Goal: Task Accomplishment & Management: Use online tool/utility

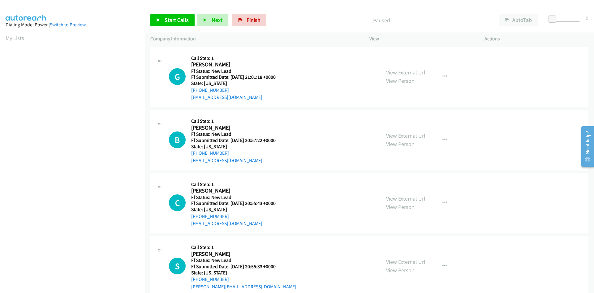
click at [347, 19] on p "Paused" at bounding box center [382, 20] width 214 height 8
click at [401, 72] on link "View External Url" at bounding box center [405, 72] width 39 height 7
click at [392, 72] on link "View External Url" at bounding box center [405, 72] width 39 height 7
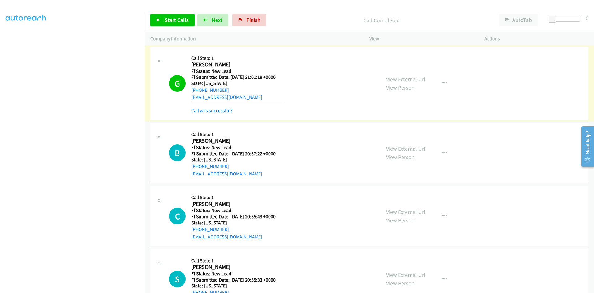
click at [218, 111] on link "Call was successful?" at bounding box center [211, 110] width 41 height 6
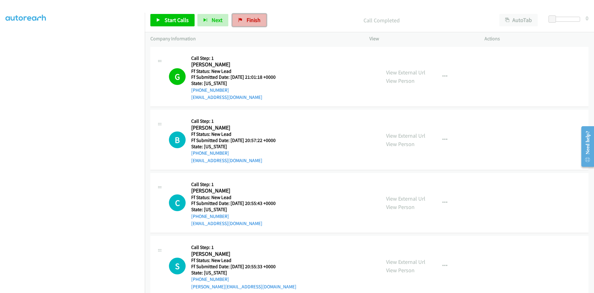
click at [249, 21] on span "Finish" at bounding box center [254, 19] width 14 height 7
click at [319, 22] on p "Paused" at bounding box center [382, 20] width 214 height 8
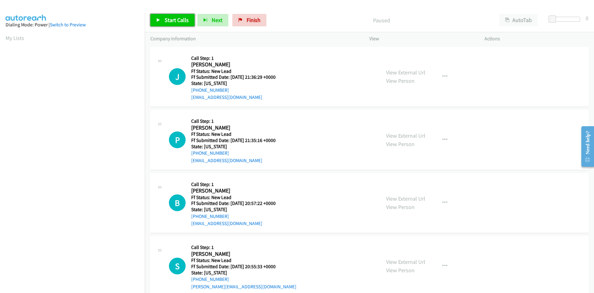
click at [174, 18] on span "Start Calls" at bounding box center [177, 19] width 24 height 7
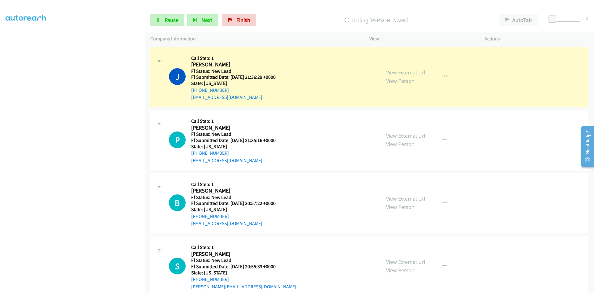
click at [414, 71] on link "View External Url" at bounding box center [405, 72] width 39 height 7
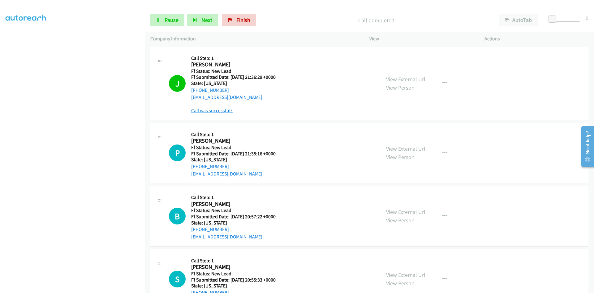
click at [197, 110] on link "Call was successful?" at bounding box center [211, 110] width 41 height 6
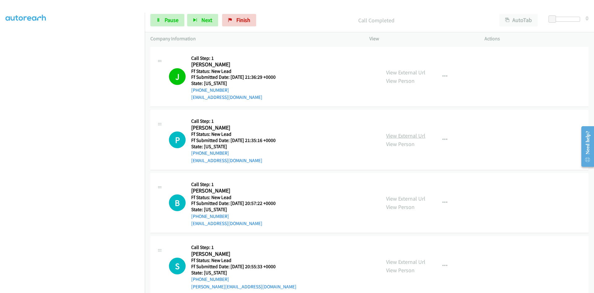
click at [390, 136] on link "View External Url" at bounding box center [405, 135] width 39 height 7
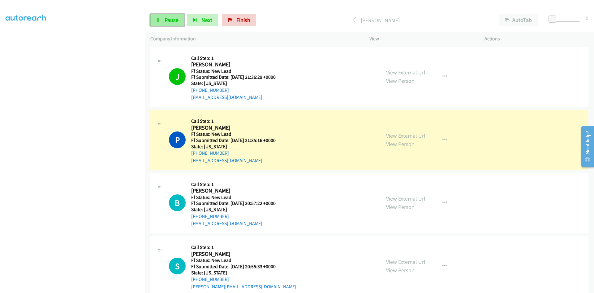
click at [168, 20] on span "Pause" at bounding box center [172, 19] width 14 height 7
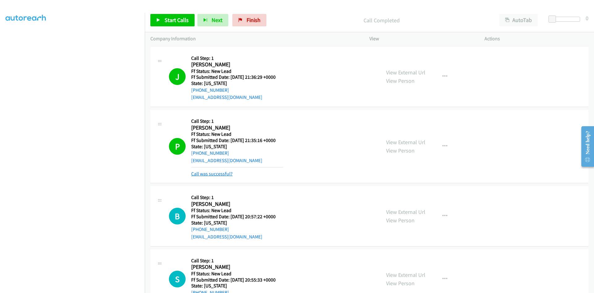
click at [219, 175] on link "Call was successful?" at bounding box center [211, 174] width 41 height 6
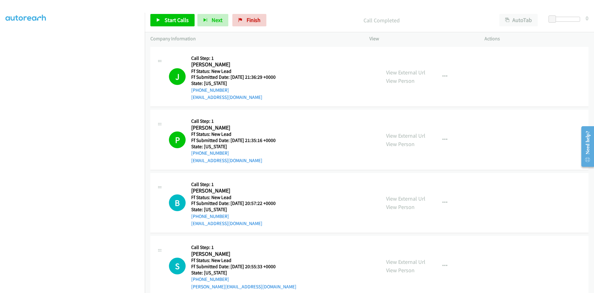
click at [431, 17] on p "Call Completed" at bounding box center [382, 20] width 214 height 8
click at [293, 15] on div "Call Completed" at bounding box center [381, 20] width 225 height 12
click at [182, 21] on span "Start Calls" at bounding box center [177, 19] width 24 height 7
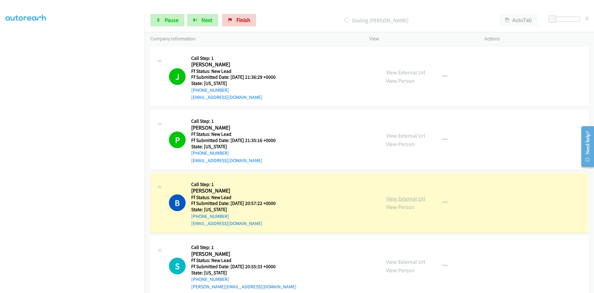
click at [407, 198] on link "View External Url" at bounding box center [405, 198] width 39 height 7
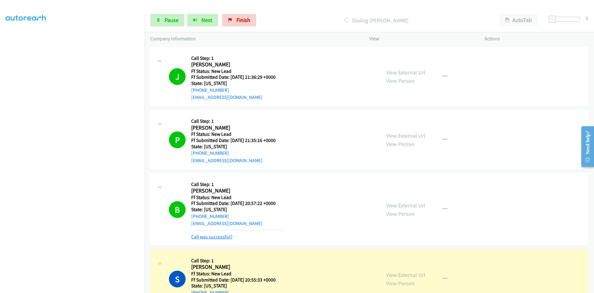
click at [222, 235] on link "Call was successful?" at bounding box center [211, 236] width 41 height 6
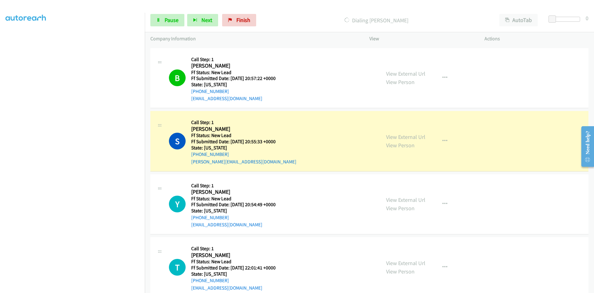
scroll to position [186, 0]
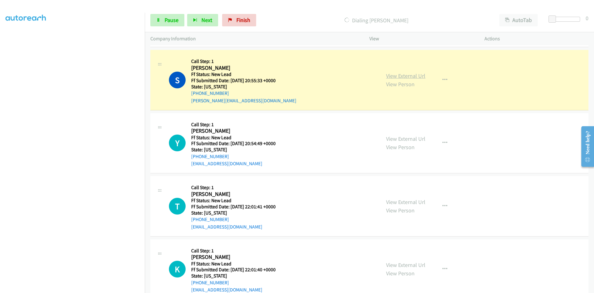
click at [413, 75] on link "View External Url" at bounding box center [405, 75] width 39 height 7
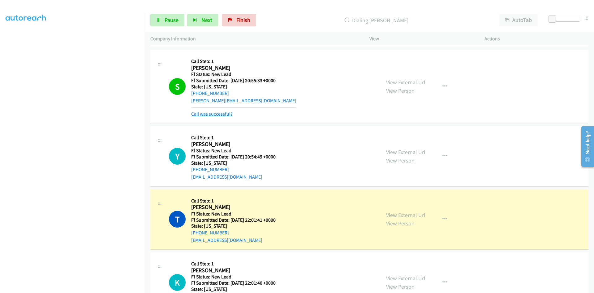
click at [221, 114] on link "Call was successful?" at bounding box center [211, 114] width 41 height 6
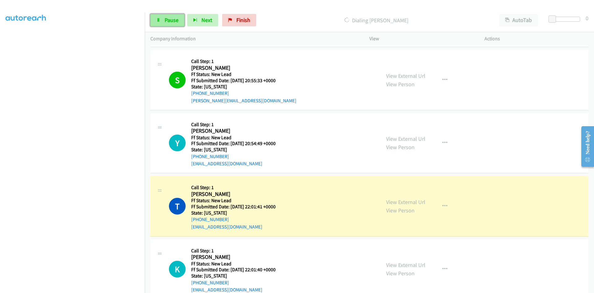
click at [168, 20] on span "Pause" at bounding box center [172, 19] width 14 height 7
click at [390, 203] on link "View External Url" at bounding box center [405, 201] width 39 height 7
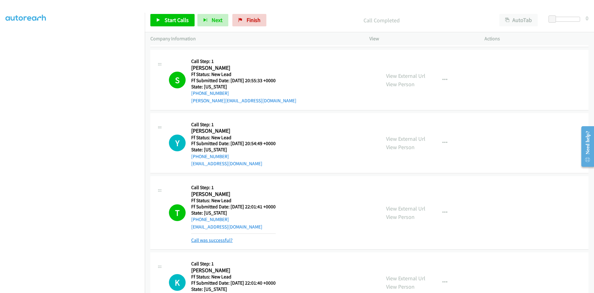
click at [224, 242] on link "Call was successful?" at bounding box center [211, 240] width 41 height 6
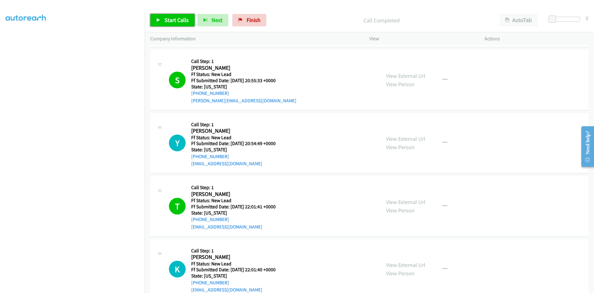
click at [179, 22] on span "Start Calls" at bounding box center [177, 19] width 24 height 7
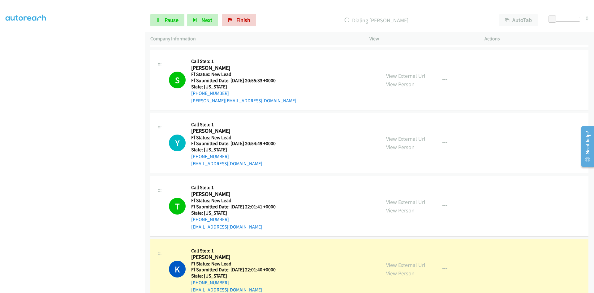
click at [402, 98] on div "View External Url View Person View External Url Email Schedule/Manage Callback …" at bounding box center [441, 79] width 121 height 49
click at [395, 265] on link "View External Url" at bounding box center [405, 264] width 39 height 7
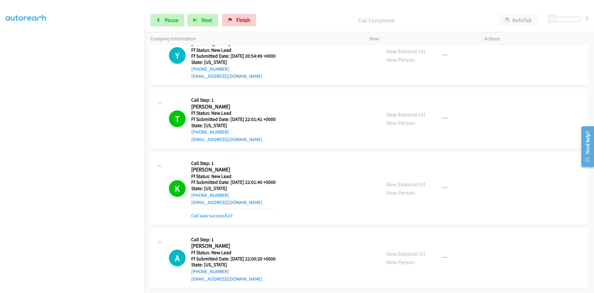
scroll to position [278, 0]
click at [221, 212] on link "Call was successful?" at bounding box center [211, 215] width 41 height 6
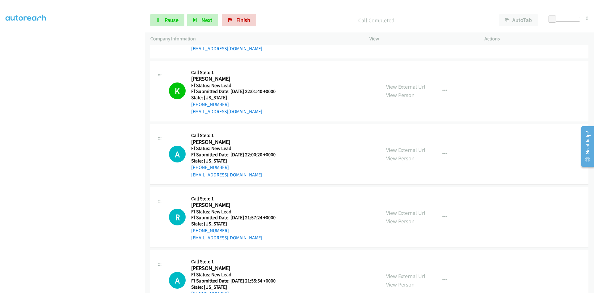
scroll to position [371, 0]
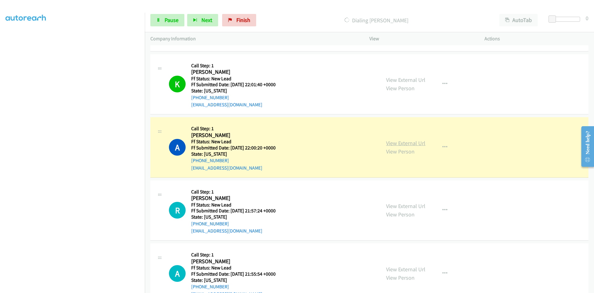
click at [399, 144] on link "View External Url" at bounding box center [405, 142] width 39 height 7
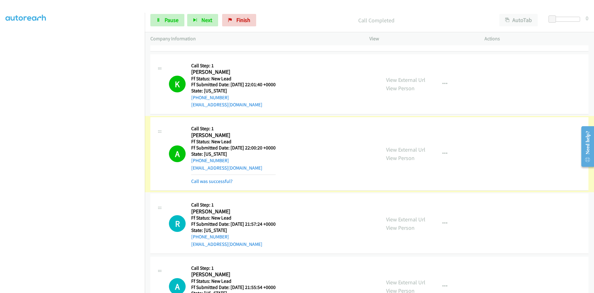
click at [228, 183] on link "Call was successful?" at bounding box center [211, 181] width 41 height 6
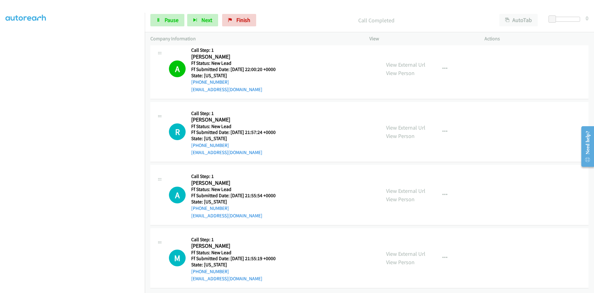
scroll to position [454, 0]
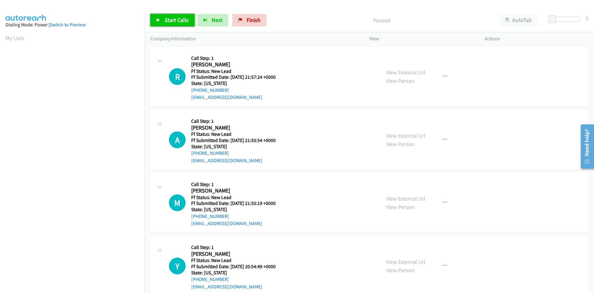
click at [167, 20] on span "Start Calls" at bounding box center [177, 19] width 24 height 7
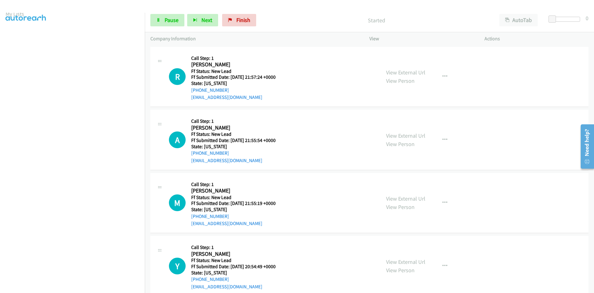
scroll to position [54, 0]
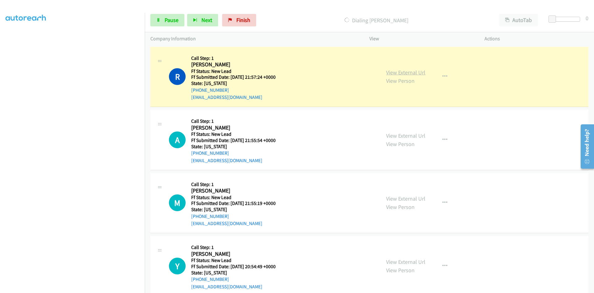
click at [421, 70] on link "View External Url" at bounding box center [405, 72] width 39 height 7
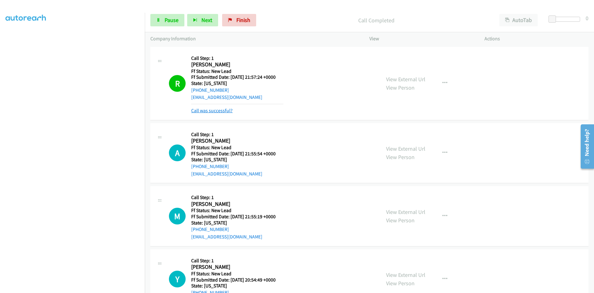
click at [228, 111] on link "Call was successful?" at bounding box center [211, 110] width 41 height 6
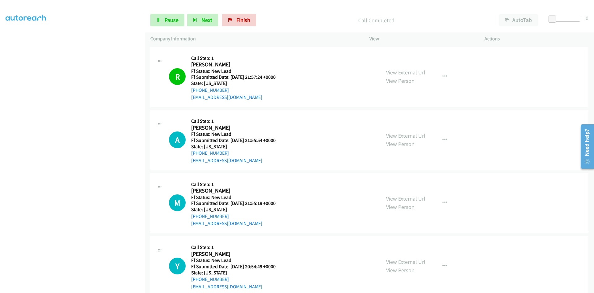
click at [388, 136] on link "View External Url" at bounding box center [405, 135] width 39 height 7
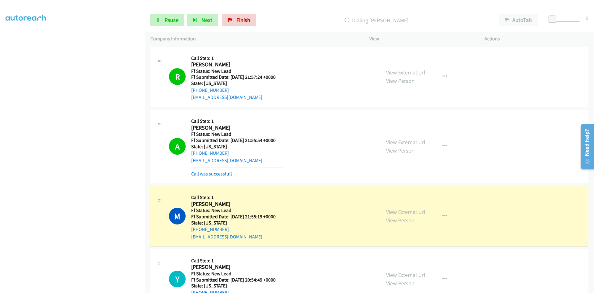
click at [199, 173] on link "Call was successful?" at bounding box center [211, 174] width 41 height 6
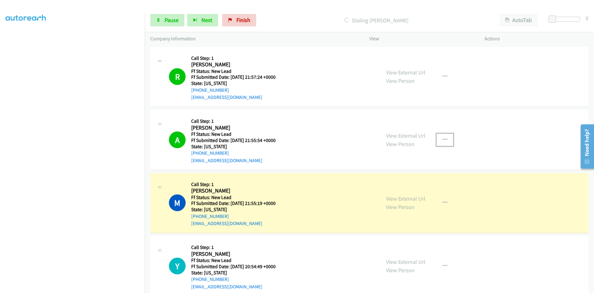
click at [443, 139] on icon "button" at bounding box center [445, 139] width 5 height 5
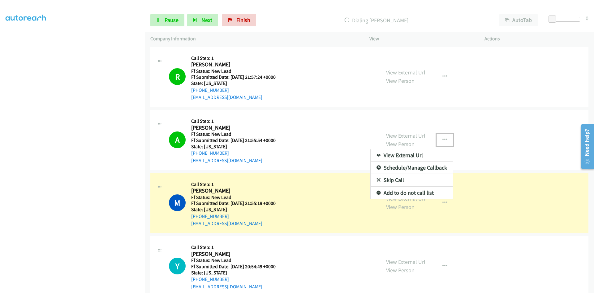
click at [395, 193] on link "Add to do not call list" at bounding box center [412, 192] width 82 height 12
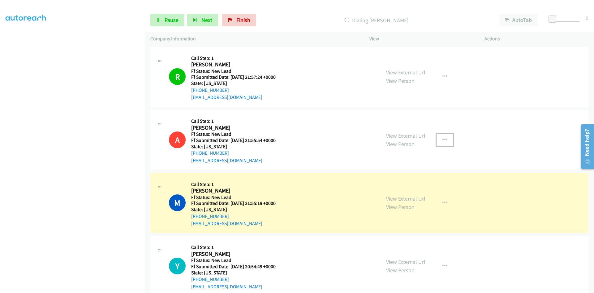
click at [397, 200] on link "View External Url" at bounding box center [405, 198] width 39 height 7
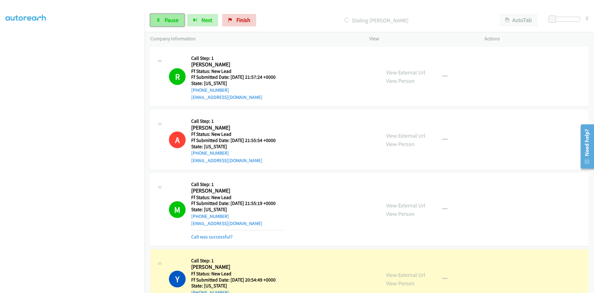
click at [161, 22] on link "Pause" at bounding box center [167, 20] width 34 height 12
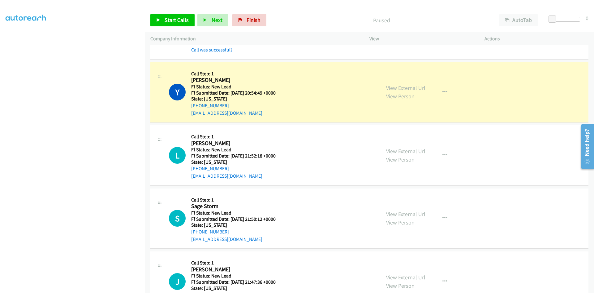
scroll to position [215, 0]
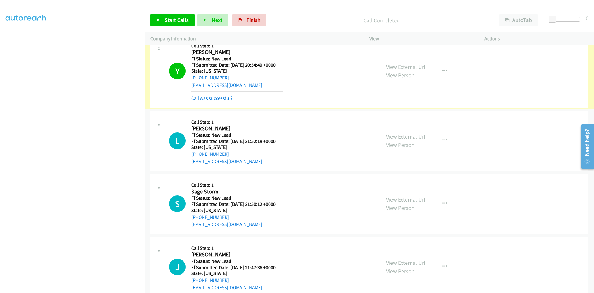
click at [199, 97] on link "Call was successful?" at bounding box center [211, 98] width 41 height 6
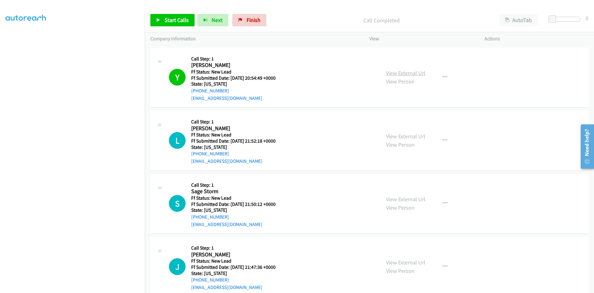
click at [409, 72] on link "View External Url" at bounding box center [405, 72] width 39 height 7
click at [180, 24] on link "Start Calls" at bounding box center [172, 20] width 44 height 12
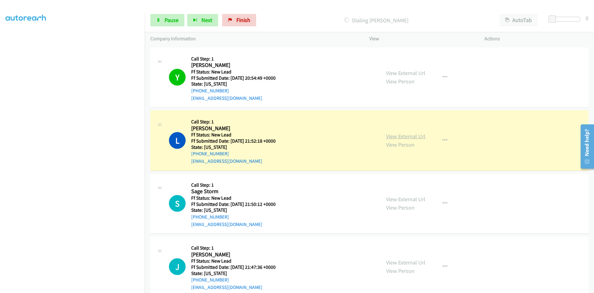
click at [398, 134] on link "View External Url" at bounding box center [405, 136] width 39 height 7
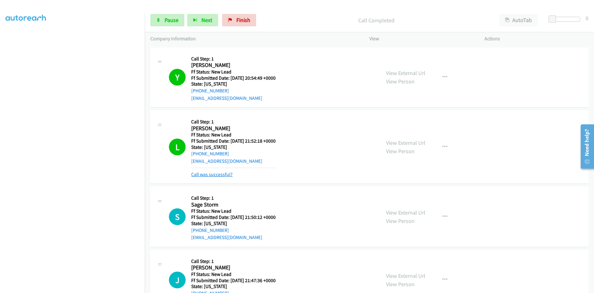
click at [225, 173] on link "Call was successful?" at bounding box center [211, 174] width 41 height 6
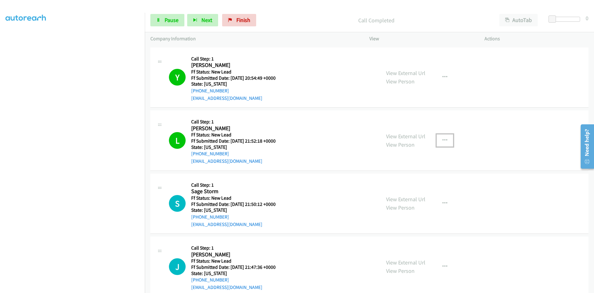
click at [443, 140] on icon "button" at bounding box center [445, 140] width 5 height 5
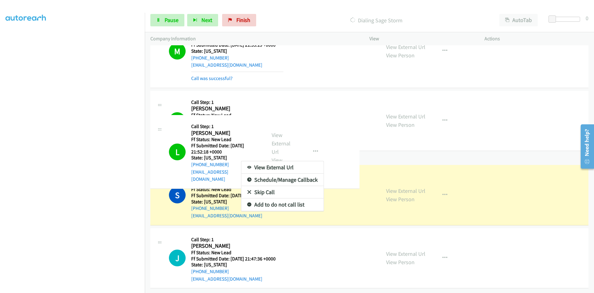
scroll to position [163, 0]
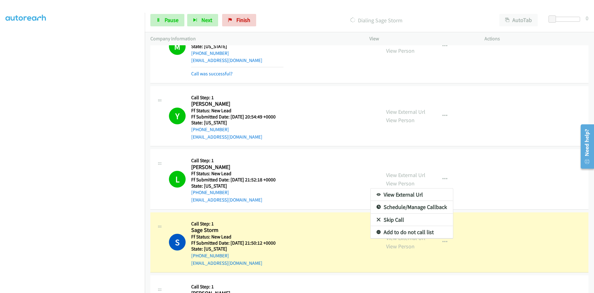
click at [406, 229] on link "Add to do not call list" at bounding box center [412, 232] width 82 height 12
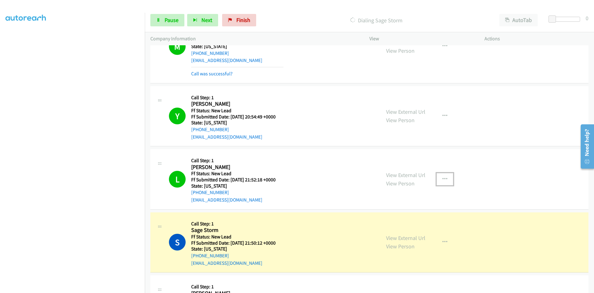
click at [443, 177] on icon "button" at bounding box center [445, 178] width 5 height 5
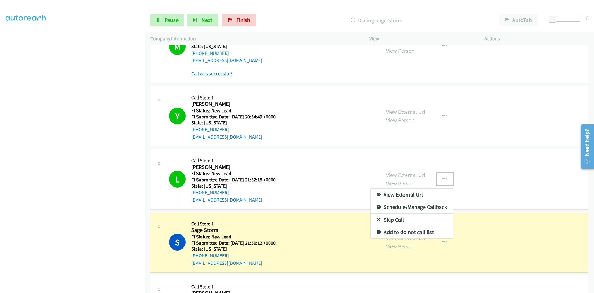
click at [421, 231] on link "Add to do not call list" at bounding box center [412, 232] width 82 height 12
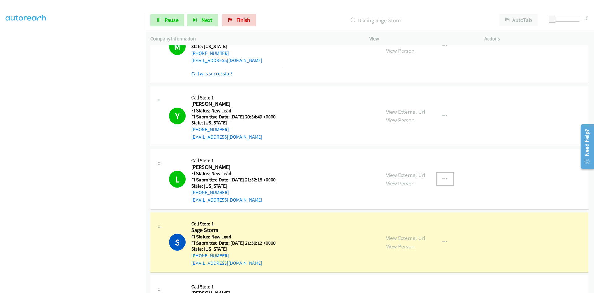
scroll to position [215, 0]
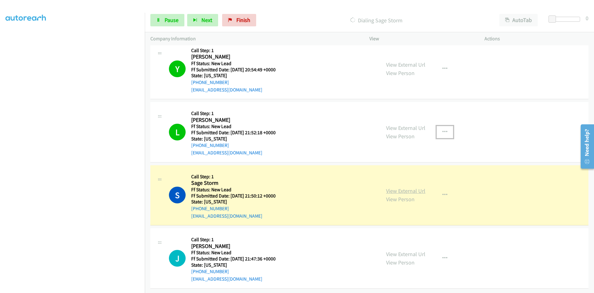
click at [397, 187] on link "View External Url" at bounding box center [405, 190] width 39 height 7
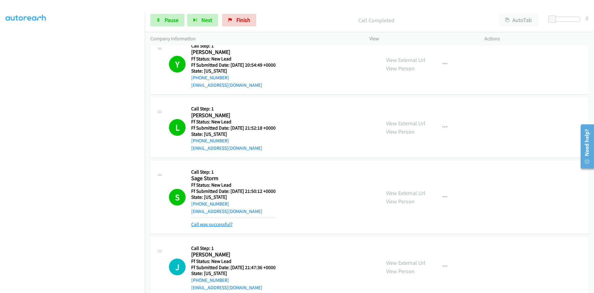
click at [221, 224] on link "Call was successful?" at bounding box center [211, 224] width 41 height 6
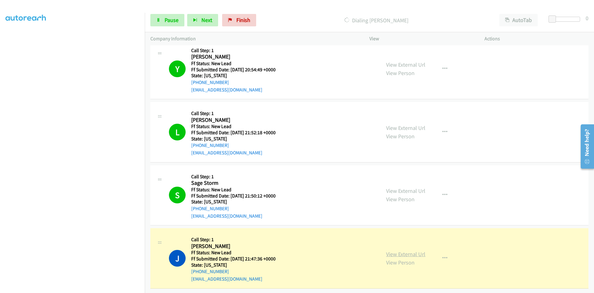
click at [412, 250] on link "View External Url" at bounding box center [405, 253] width 39 height 7
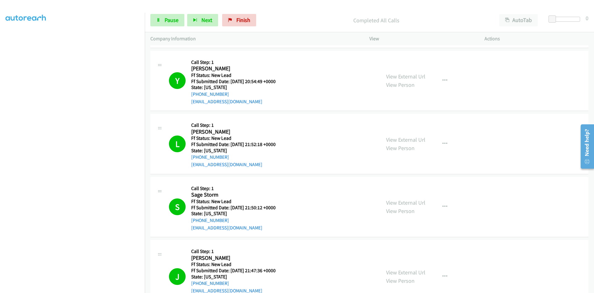
scroll to position [248, 0]
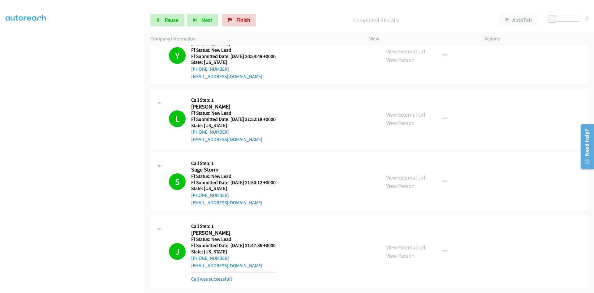
click at [218, 276] on link "Call was successful?" at bounding box center [211, 279] width 41 height 6
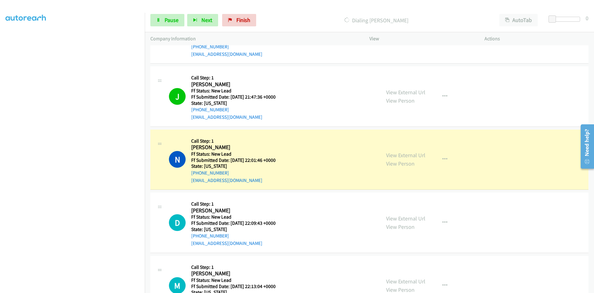
scroll to position [404, 0]
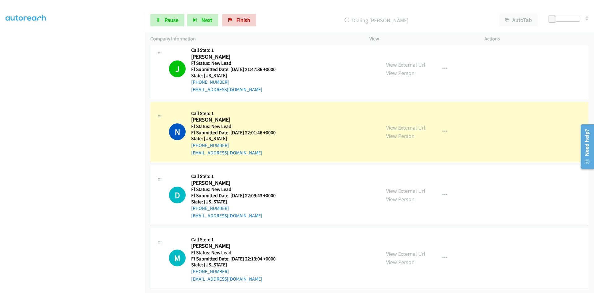
click at [416, 124] on link "View External Url" at bounding box center [405, 127] width 39 height 7
click at [162, 20] on link "Pause" at bounding box center [167, 20] width 34 height 12
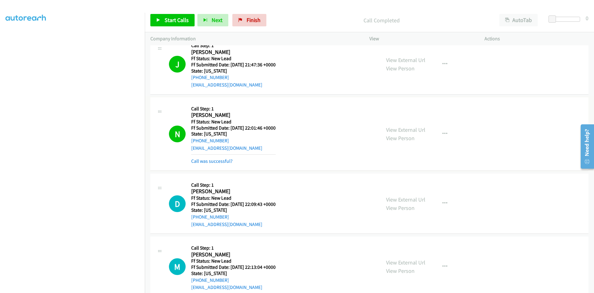
click at [225, 163] on link "Call was successful?" at bounding box center [211, 161] width 41 height 6
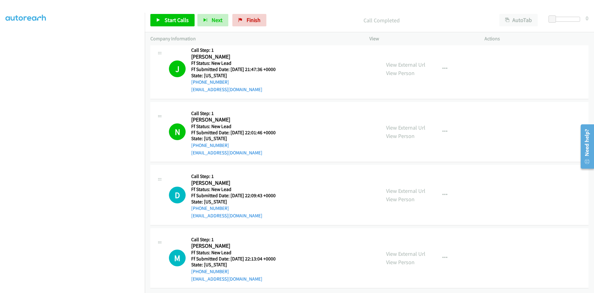
click at [308, 13] on div "Start Calls Pause Next Finish Call Completed AutoTab AutoTab 0" at bounding box center [370, 20] width 450 height 24
click at [163, 22] on link "Start Calls" at bounding box center [172, 20] width 44 height 12
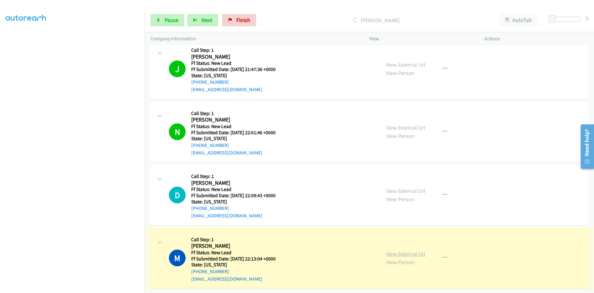
click at [409, 251] on link "View External Url" at bounding box center [405, 253] width 39 height 7
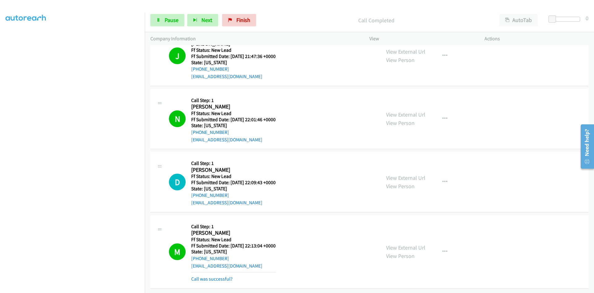
scroll to position [417, 0]
click at [224, 276] on link "Call was successful?" at bounding box center [211, 279] width 41 height 6
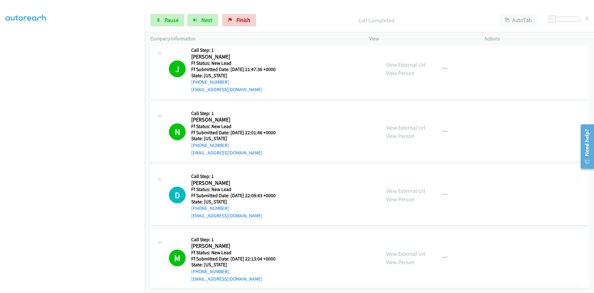
scroll to position [404, 0]
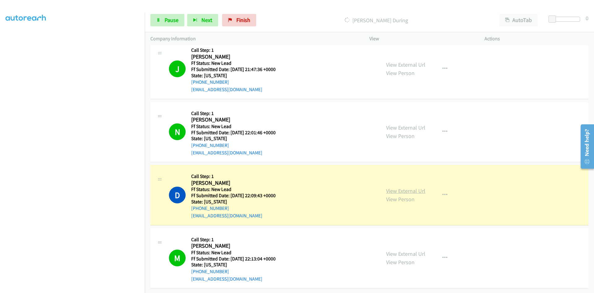
click at [418, 187] on link "View External Url" at bounding box center [405, 190] width 39 height 7
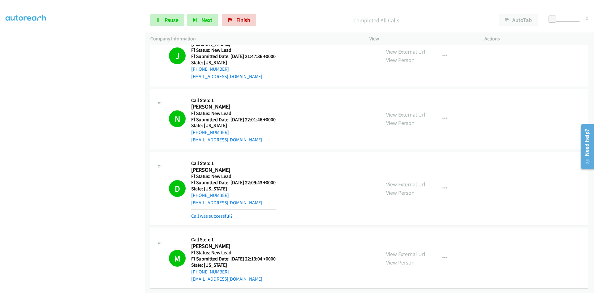
scroll to position [437, 0]
click at [221, 213] on link "Call was successful?" at bounding box center [211, 216] width 41 height 6
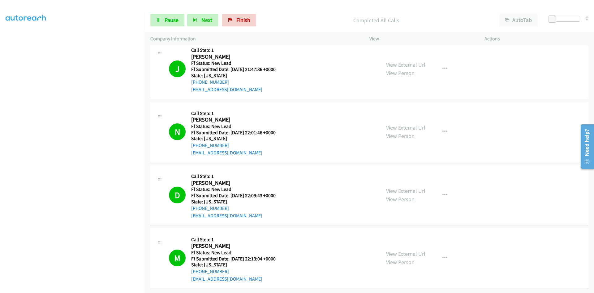
scroll to position [424, 0]
click at [169, 18] on span "Pause" at bounding box center [172, 19] width 14 height 7
drag, startPoint x: 250, startPoint y: 20, endPoint x: 320, endPoint y: 33, distance: 72.0
click at [250, 20] on span "Finish" at bounding box center [254, 19] width 14 height 7
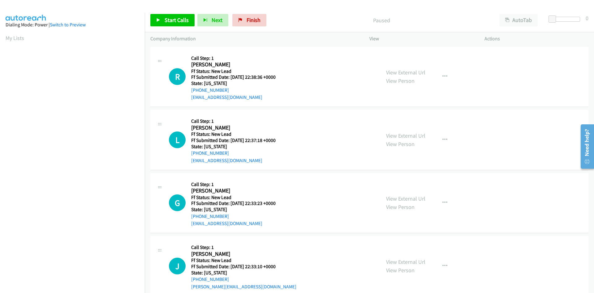
click at [307, 17] on p "Paused" at bounding box center [382, 20] width 214 height 8
click at [172, 20] on span "Start Calls" at bounding box center [177, 19] width 24 height 7
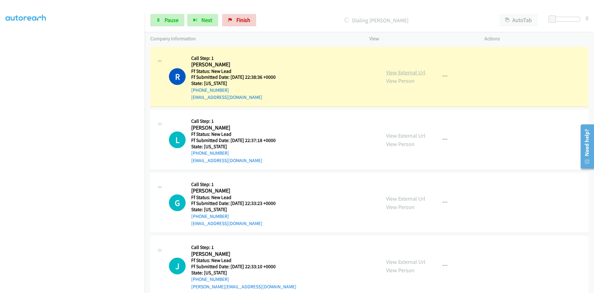
click at [410, 72] on link "View External Url" at bounding box center [405, 72] width 39 height 7
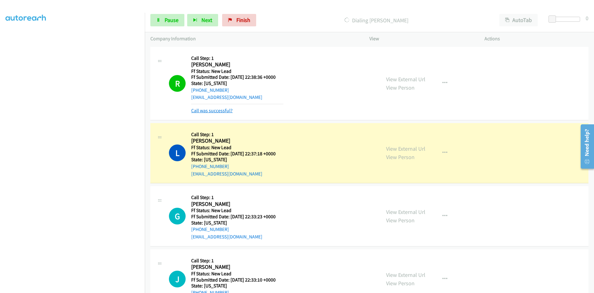
click at [226, 112] on link "Call was successful?" at bounding box center [211, 110] width 41 height 6
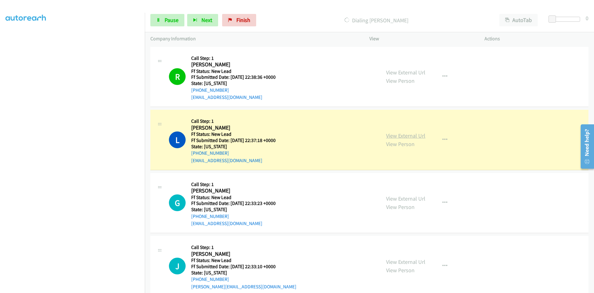
click at [416, 136] on link "View External Url" at bounding box center [405, 135] width 39 height 7
click at [166, 21] on span "Pause" at bounding box center [172, 19] width 14 height 7
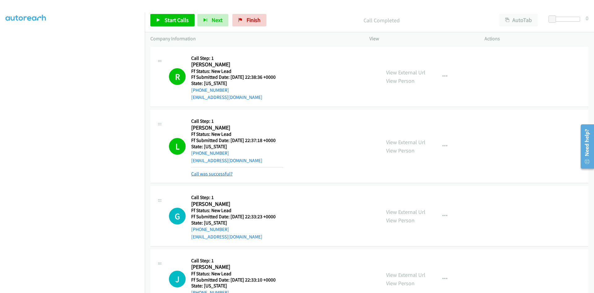
click at [227, 175] on link "Call was successful?" at bounding box center [211, 174] width 41 height 6
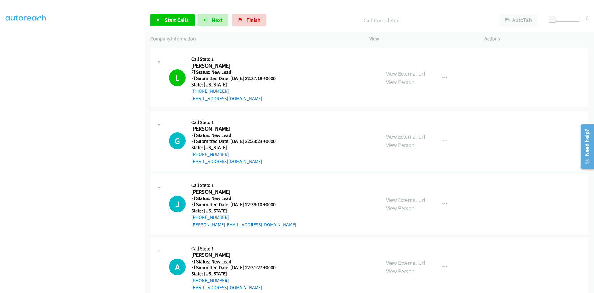
scroll to position [62, 0]
click at [394, 133] on link "View External Url" at bounding box center [405, 136] width 39 height 7
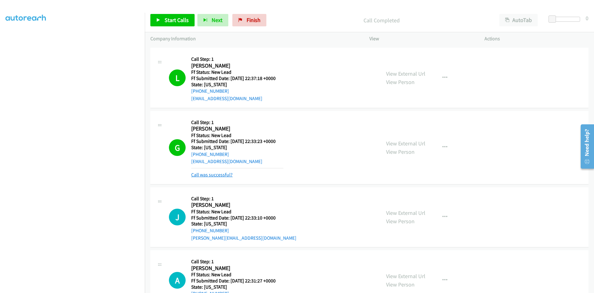
click at [197, 174] on link "Call was successful?" at bounding box center [211, 175] width 41 height 6
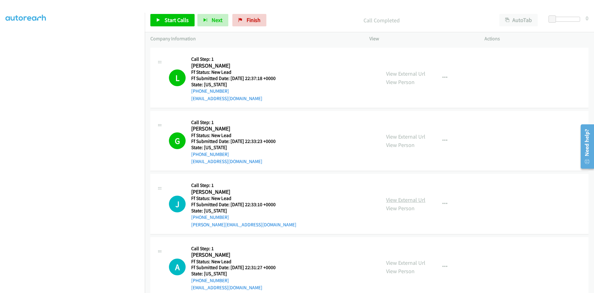
click at [414, 199] on link "View External Url" at bounding box center [405, 199] width 39 height 7
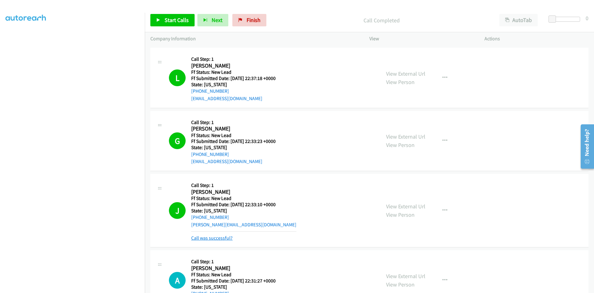
click at [227, 238] on link "Call was successful?" at bounding box center [211, 238] width 41 height 6
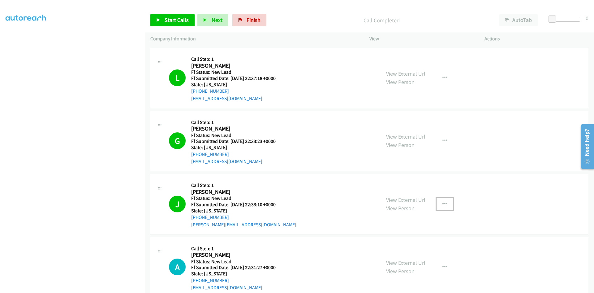
click at [443, 201] on icon "button" at bounding box center [445, 203] width 5 height 5
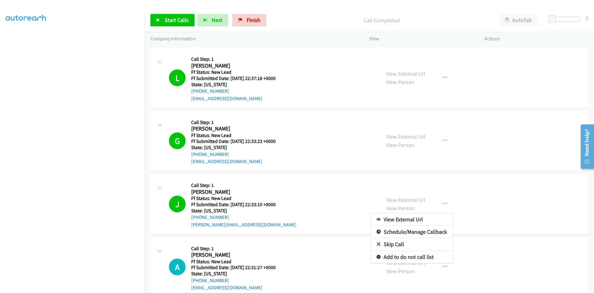
scroll to position [93, 0]
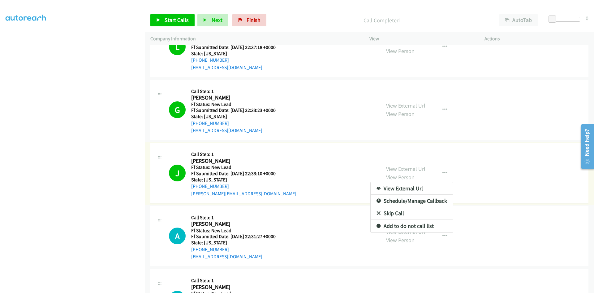
click at [378, 226] on link "Add to do not call list" at bounding box center [412, 225] width 82 height 12
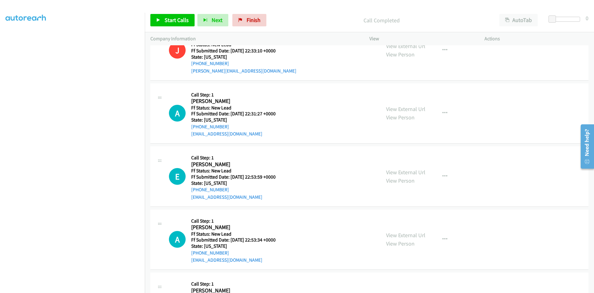
scroll to position [217, 0]
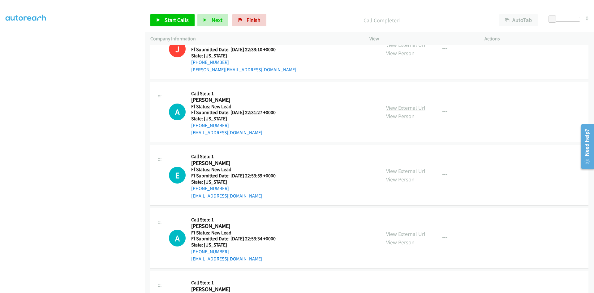
click at [400, 106] on link "View External Url" at bounding box center [405, 107] width 39 height 7
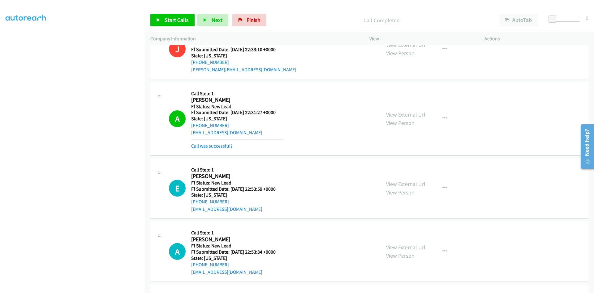
click at [223, 147] on link "Call was successful?" at bounding box center [211, 146] width 41 height 6
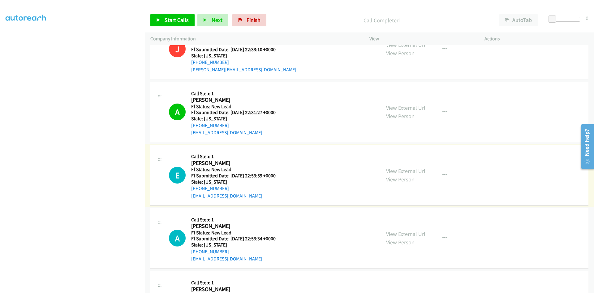
click at [419, 172] on link "View External Url" at bounding box center [405, 170] width 39 height 7
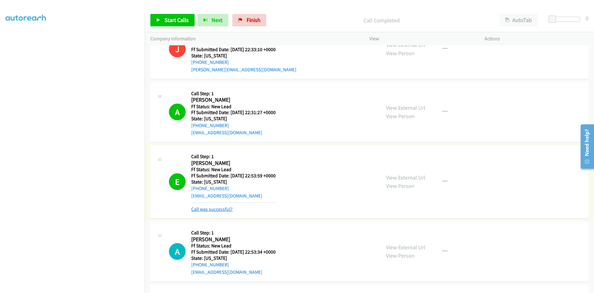
click at [206, 207] on link "Call was successful?" at bounding box center [211, 209] width 41 height 6
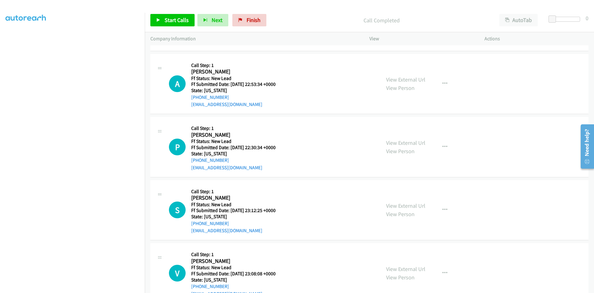
scroll to position [371, 0]
click at [395, 76] on link "View External Url" at bounding box center [405, 78] width 39 height 7
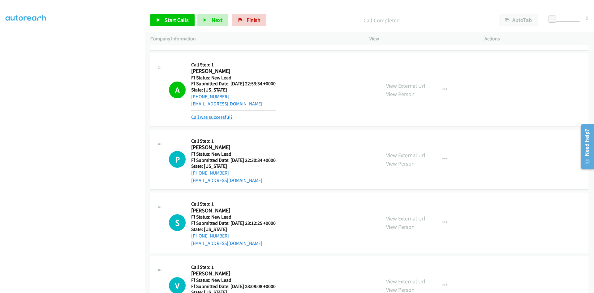
click at [226, 118] on link "Call was successful?" at bounding box center [211, 117] width 41 height 6
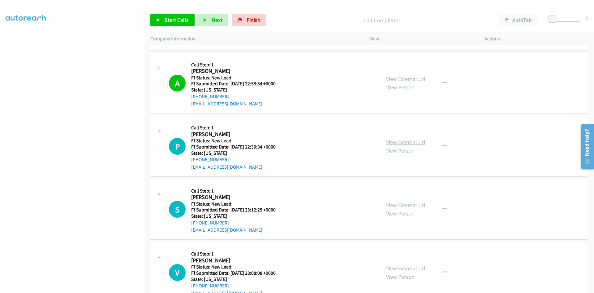
click at [407, 144] on link "View External Url" at bounding box center [405, 141] width 39 height 7
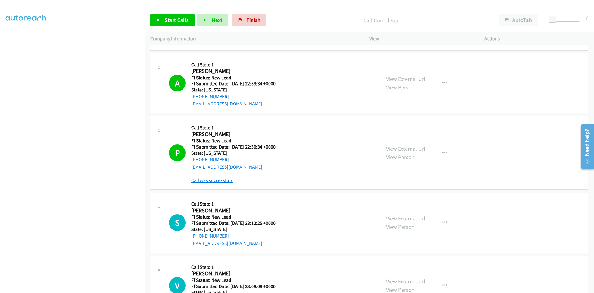
click at [218, 181] on link "Call was successful?" at bounding box center [211, 180] width 41 height 6
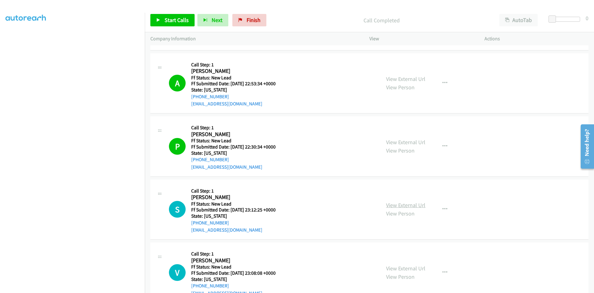
click at [408, 205] on link "View External Url" at bounding box center [405, 204] width 39 height 7
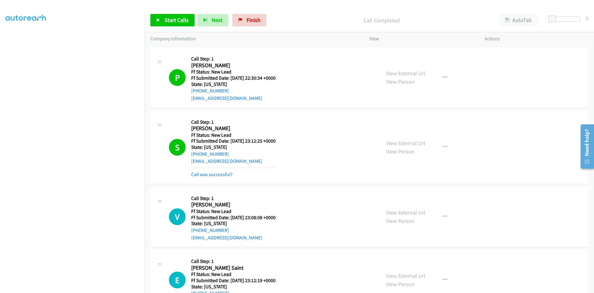
scroll to position [464, 0]
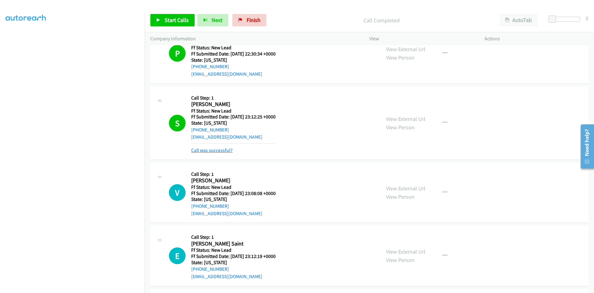
click at [228, 149] on link "Call was successful?" at bounding box center [211, 150] width 41 height 6
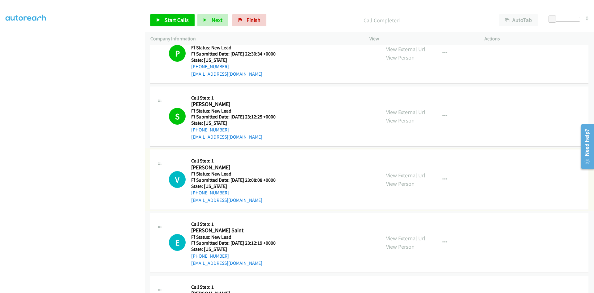
click at [410, 176] on link "View External Url" at bounding box center [405, 175] width 39 height 7
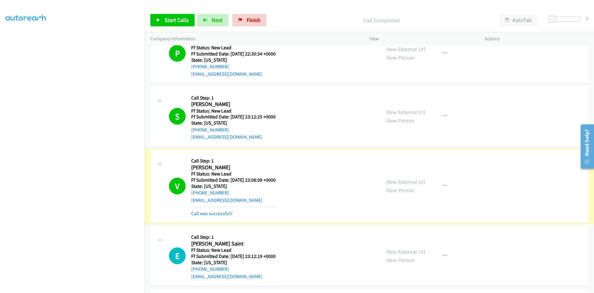
click at [209, 216] on div "Call was successful?" at bounding box center [233, 213] width 85 height 7
click at [211, 216] on div "Call was successful?" at bounding box center [233, 213] width 85 height 7
click at [211, 215] on link "Call was successful?" at bounding box center [211, 213] width 41 height 6
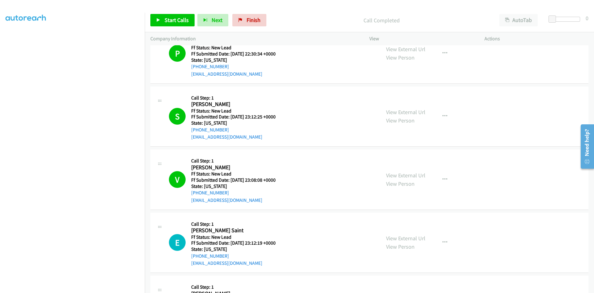
click at [419, 237] on link "View External Url" at bounding box center [405, 237] width 39 height 7
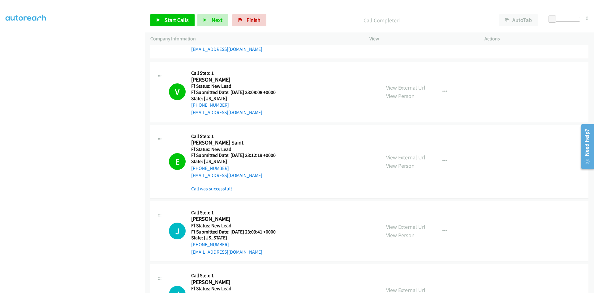
scroll to position [557, 0]
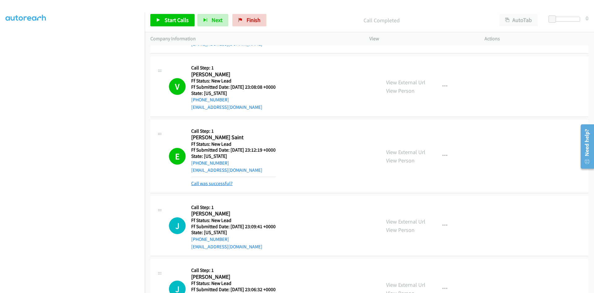
click at [221, 183] on link "Call was successful?" at bounding box center [211, 183] width 41 height 6
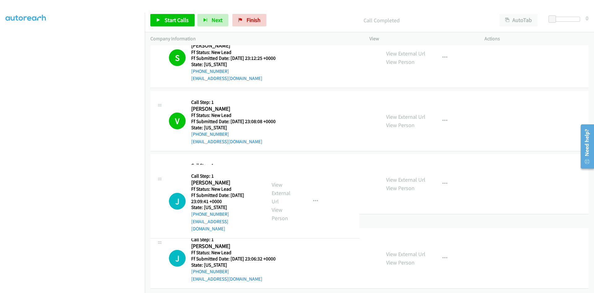
scroll to position [580, 0]
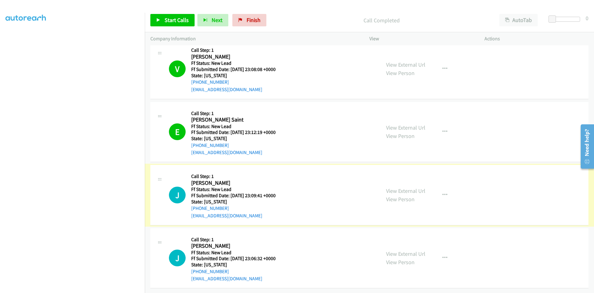
click at [399, 187] on link "View External Url" at bounding box center [405, 190] width 39 height 7
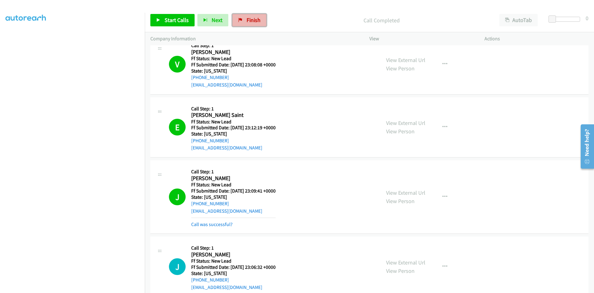
click at [255, 23] on span "Finish" at bounding box center [254, 19] width 14 height 7
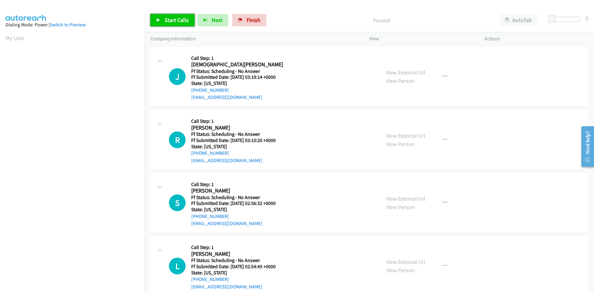
click at [183, 17] on span "Start Calls" at bounding box center [177, 19] width 24 height 7
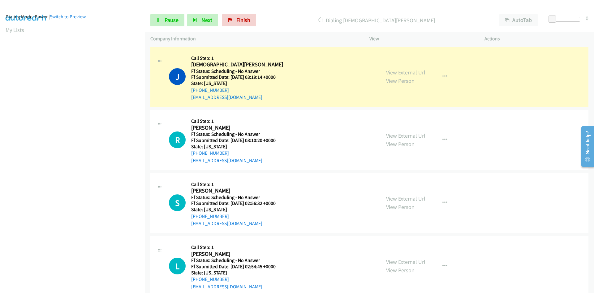
scroll to position [54, 0]
click at [409, 74] on link "View External Url" at bounding box center [405, 72] width 39 height 7
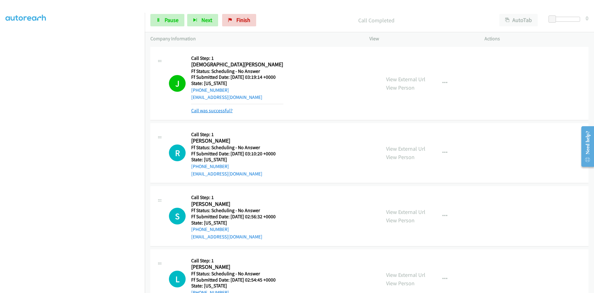
click at [199, 111] on link "Call was successful?" at bounding box center [211, 110] width 41 height 6
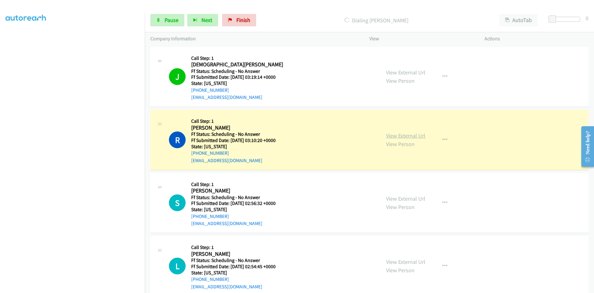
click at [420, 137] on link "View External Url" at bounding box center [405, 135] width 39 height 7
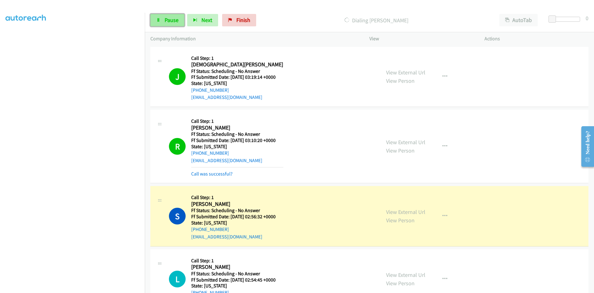
click at [170, 17] on span "Pause" at bounding box center [172, 19] width 14 height 7
click at [206, 174] on link "Call was successful?" at bounding box center [211, 174] width 41 height 6
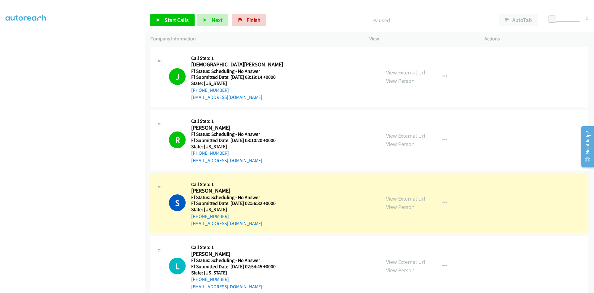
click at [399, 199] on link "View External Url" at bounding box center [405, 198] width 39 height 7
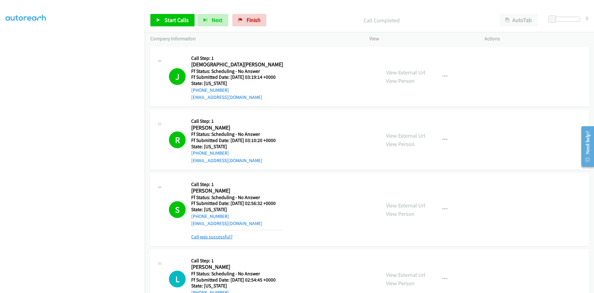
click at [211, 235] on link "Call was successful?" at bounding box center [211, 236] width 41 height 6
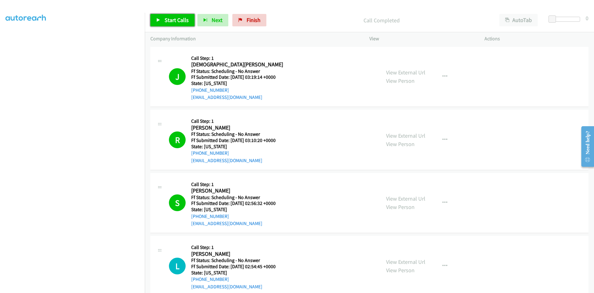
click at [180, 18] on span "Start Calls" at bounding box center [177, 19] width 24 height 7
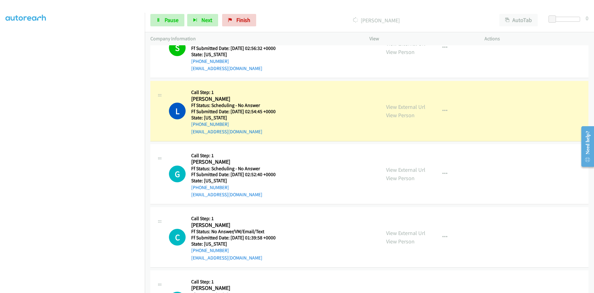
scroll to position [186, 0]
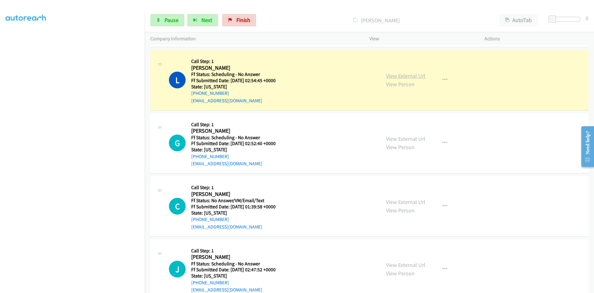
click at [411, 79] on link "View External Url" at bounding box center [405, 75] width 39 height 7
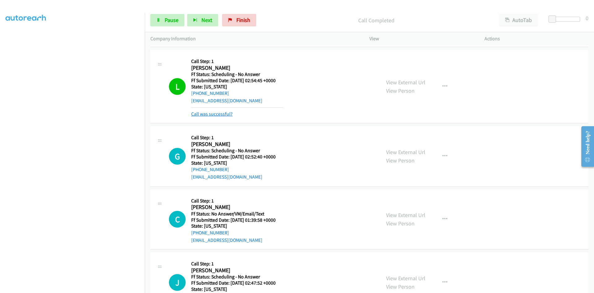
click at [221, 111] on link "Call was successful?" at bounding box center [211, 114] width 41 height 6
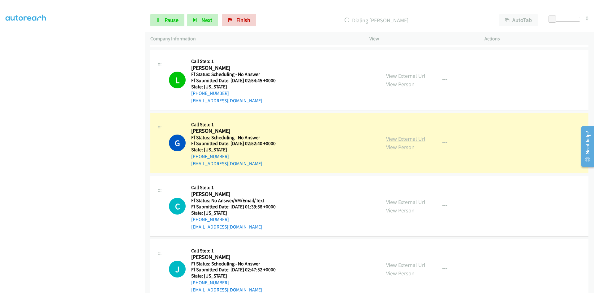
click at [407, 139] on link "View External Url" at bounding box center [405, 138] width 39 height 7
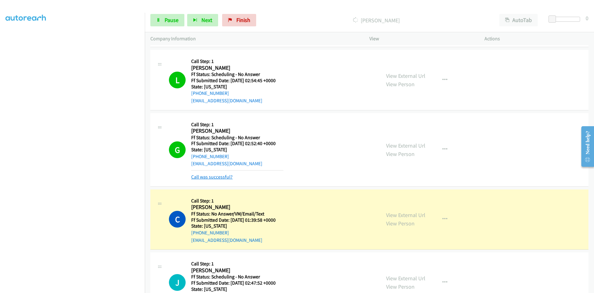
click at [228, 176] on link "Call was successful?" at bounding box center [211, 177] width 41 height 6
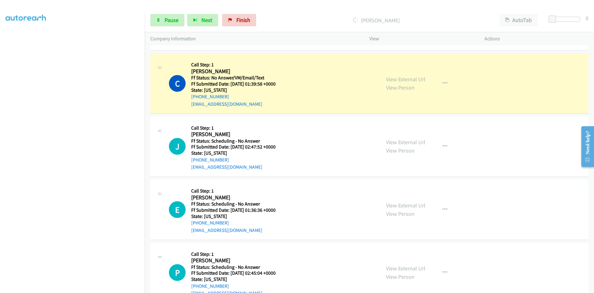
scroll to position [310, 0]
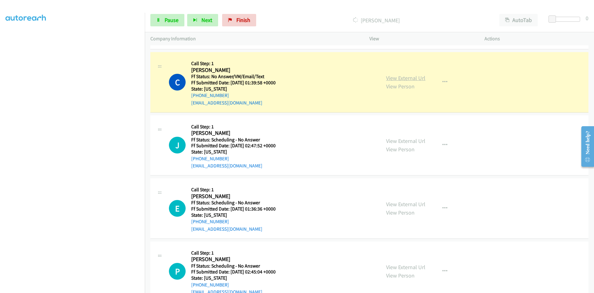
click at [410, 77] on link "View External Url" at bounding box center [405, 77] width 39 height 7
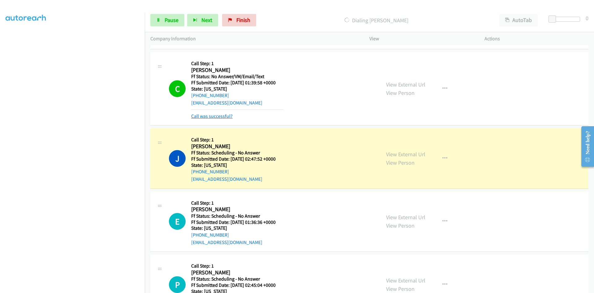
click at [229, 118] on link "Call was successful?" at bounding box center [211, 116] width 41 height 6
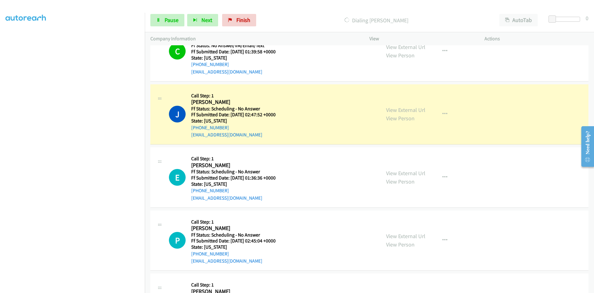
scroll to position [402, 0]
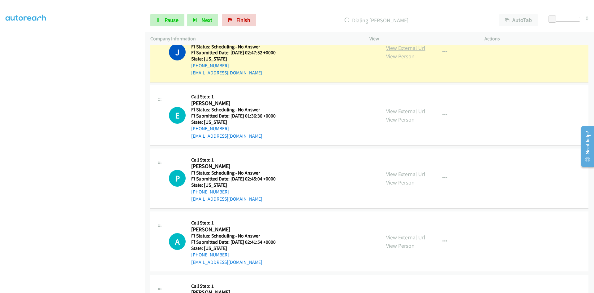
click at [420, 48] on link "View External Url" at bounding box center [405, 47] width 39 height 7
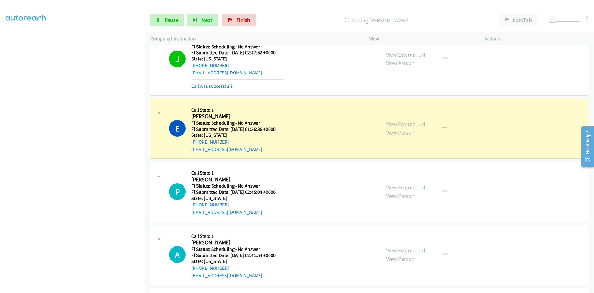
scroll to position [409, 0]
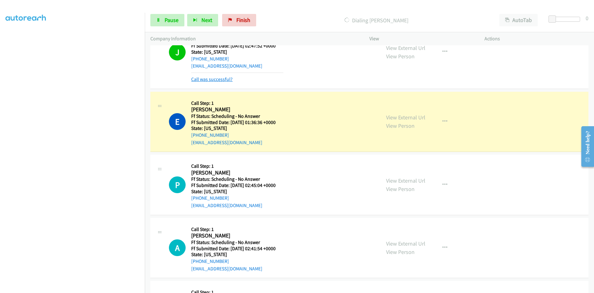
click at [195, 80] on link "Call was successful?" at bounding box center [211, 79] width 41 height 6
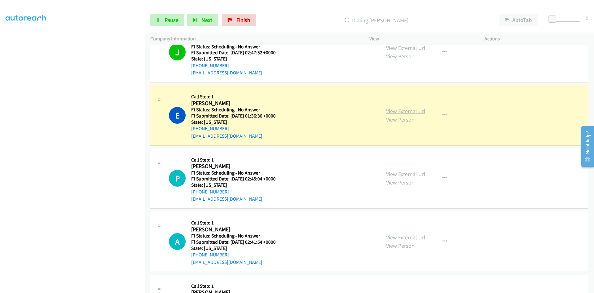
click at [415, 108] on link "View External Url" at bounding box center [405, 110] width 39 height 7
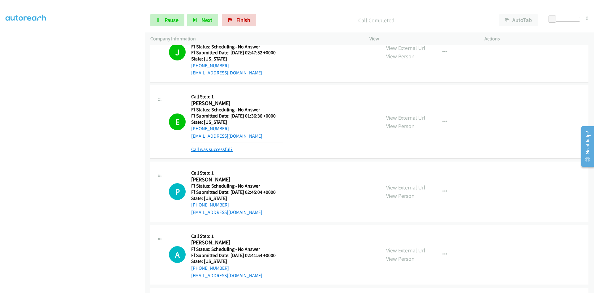
click at [202, 149] on link "Call was successful?" at bounding box center [211, 149] width 41 height 6
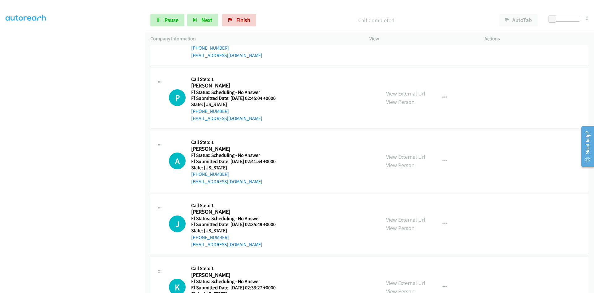
scroll to position [495, 0]
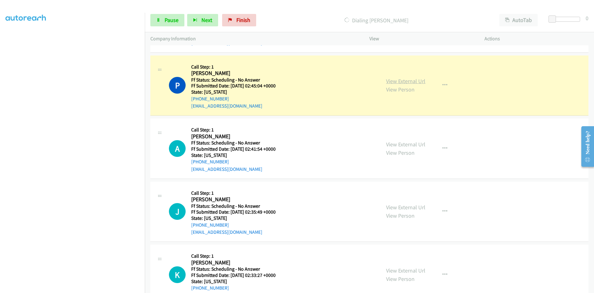
click at [403, 82] on link "View External Url" at bounding box center [405, 80] width 39 height 7
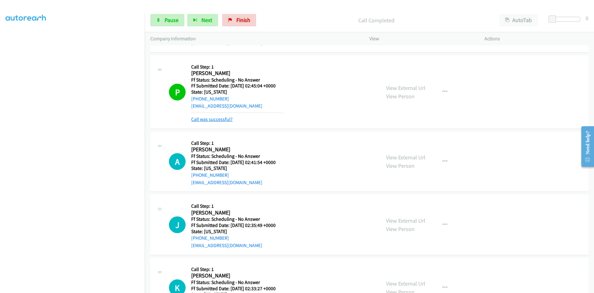
click at [222, 119] on link "Call was successful?" at bounding box center [211, 119] width 41 height 6
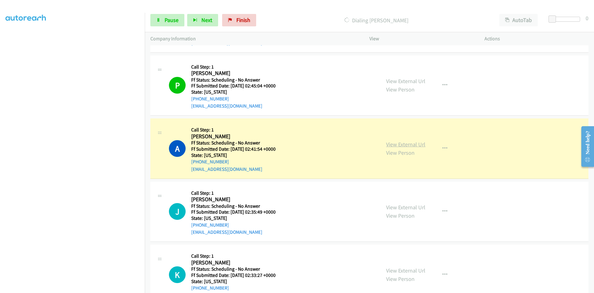
click at [403, 146] on link "View External Url" at bounding box center [405, 144] width 39 height 7
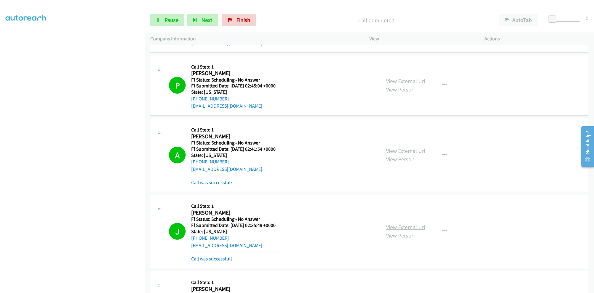
click at [400, 226] on link "View External Url" at bounding box center [405, 226] width 39 height 7
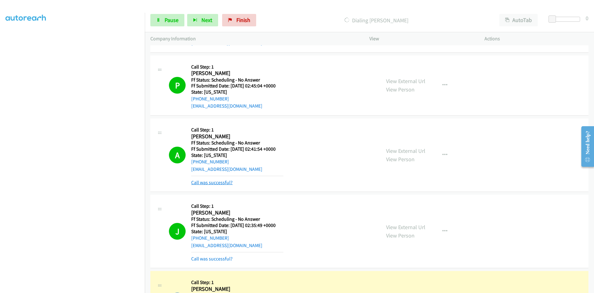
click at [203, 180] on link "Call was successful?" at bounding box center [211, 182] width 41 height 6
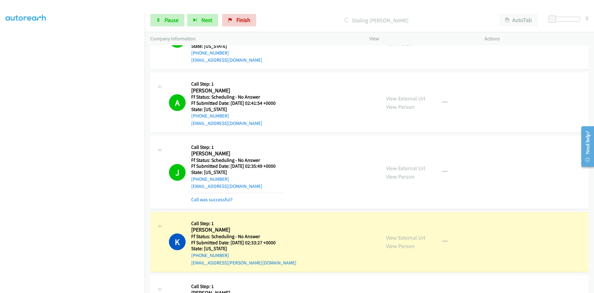
scroll to position [588, 0]
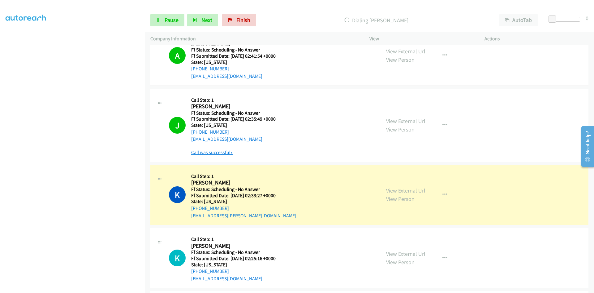
click at [210, 150] on link "Call was successful?" at bounding box center [211, 152] width 41 height 6
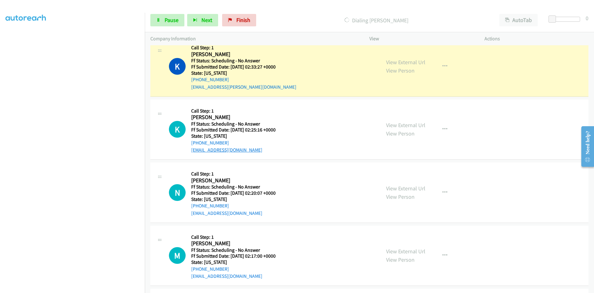
scroll to position [712, 0]
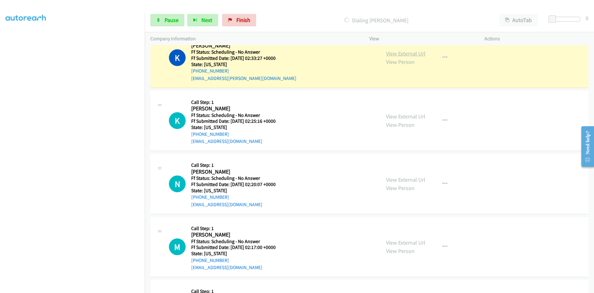
click at [402, 56] on link "View External Url" at bounding box center [405, 53] width 39 height 7
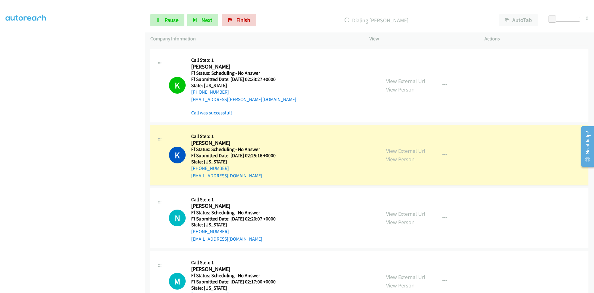
scroll to position [650, 0]
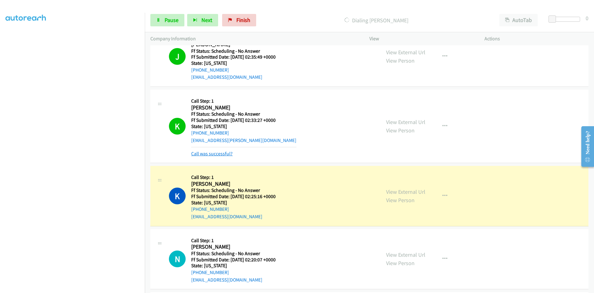
click at [197, 154] on link "Call was successful?" at bounding box center [211, 153] width 41 height 6
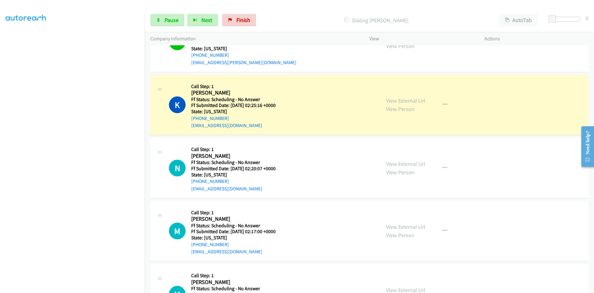
scroll to position [743, 0]
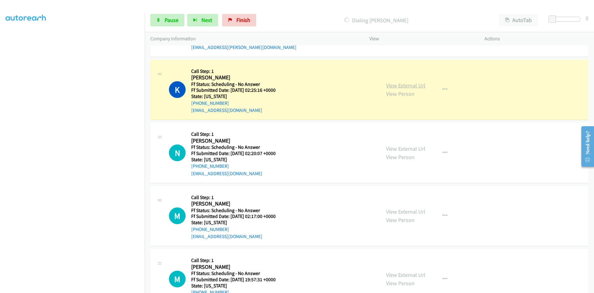
click at [397, 84] on link "View External Url" at bounding box center [405, 85] width 39 height 7
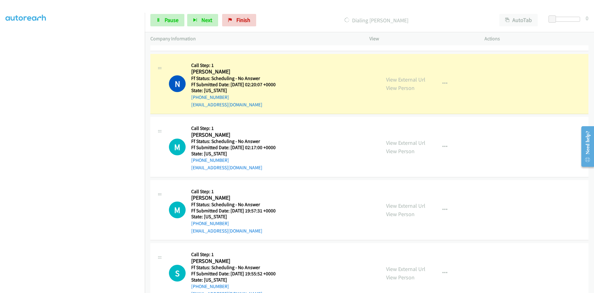
scroll to position [836, 0]
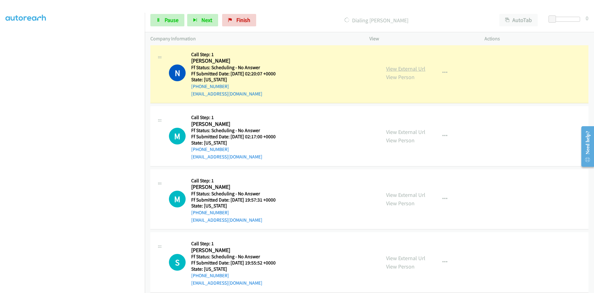
click at [404, 72] on link "View External Url" at bounding box center [405, 68] width 39 height 7
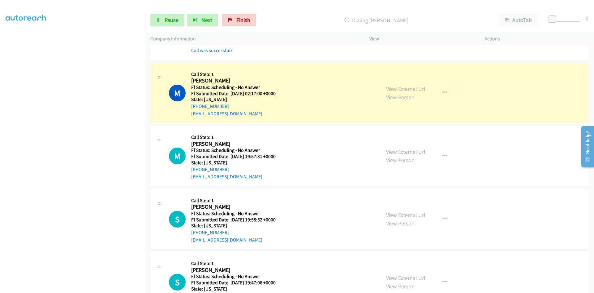
scroll to position [898, 0]
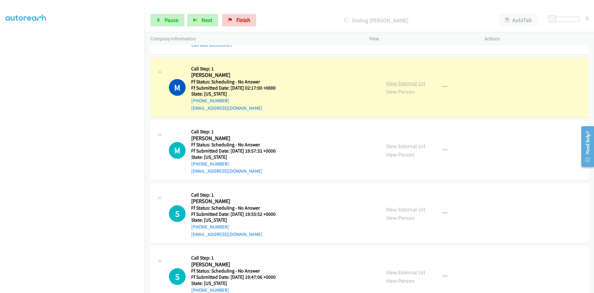
click at [418, 83] on link "View External Url" at bounding box center [405, 83] width 39 height 7
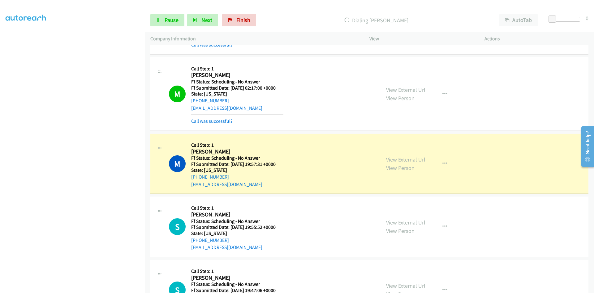
click at [414, 160] on div "View External Url View Person View External Url Email Schedule/Manage Callback …" at bounding box center [441, 163] width 121 height 49
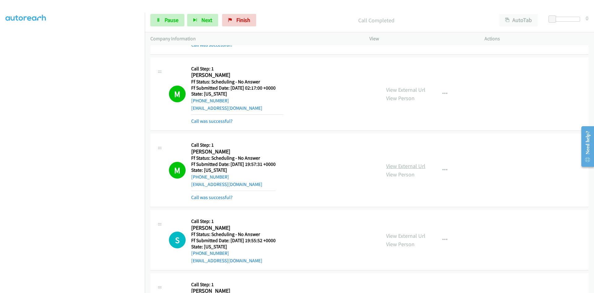
click at [414, 166] on link "View External Url" at bounding box center [405, 165] width 39 height 7
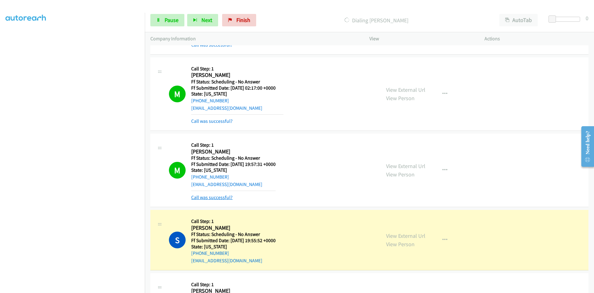
click at [227, 199] on link "Call was successful?" at bounding box center [211, 197] width 41 height 6
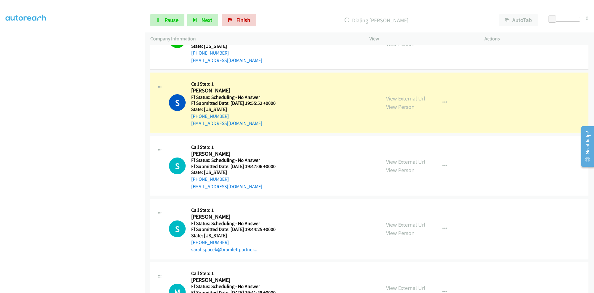
scroll to position [1053, 0]
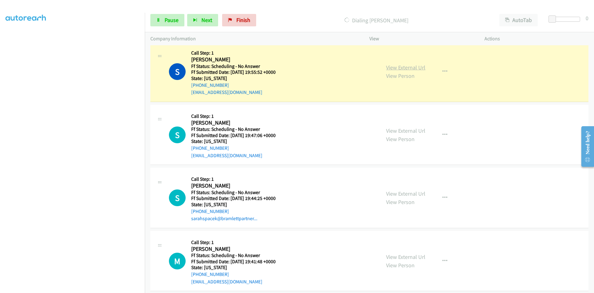
click at [415, 67] on link "View External Url" at bounding box center [405, 67] width 39 height 7
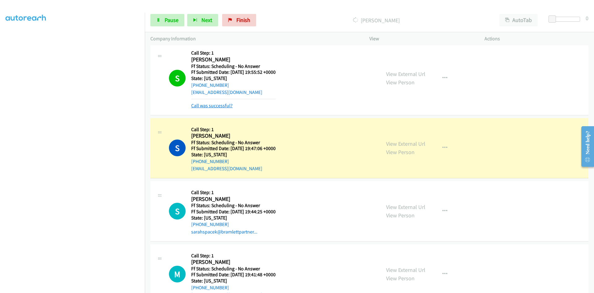
click at [228, 105] on link "Call was successful?" at bounding box center [211, 105] width 41 height 6
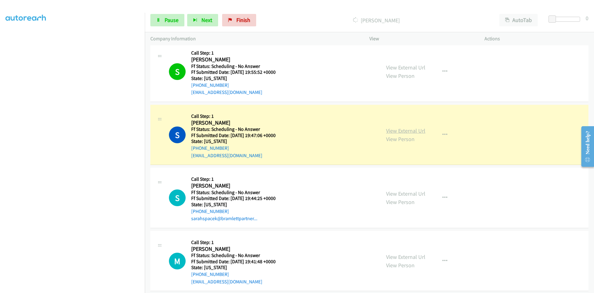
click at [397, 129] on link "View External Url" at bounding box center [405, 130] width 39 height 7
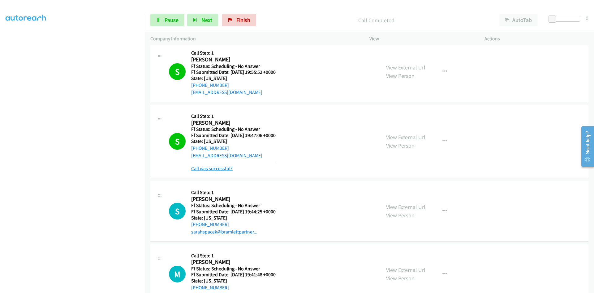
click at [229, 169] on link "Call was successful?" at bounding box center [211, 168] width 41 height 6
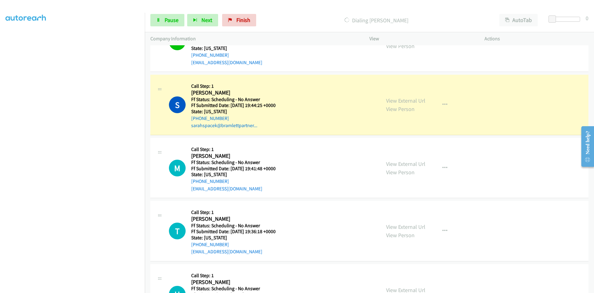
scroll to position [1176, 0]
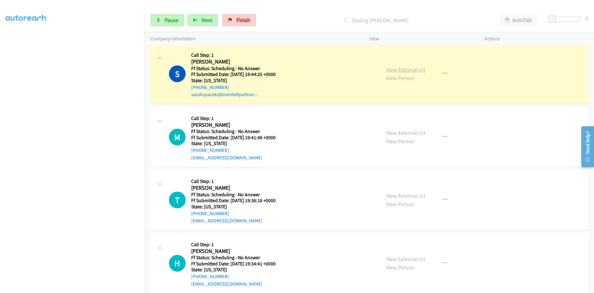
click at [410, 70] on link "View External Url" at bounding box center [405, 69] width 39 height 7
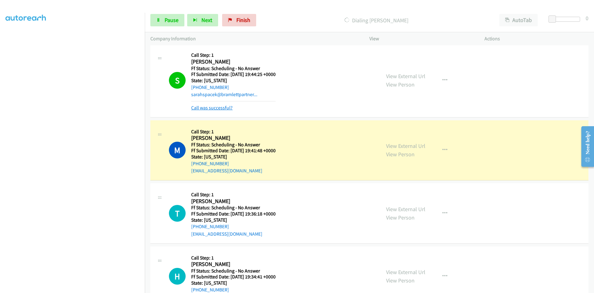
click at [223, 109] on link "Call was successful?" at bounding box center [211, 108] width 41 height 6
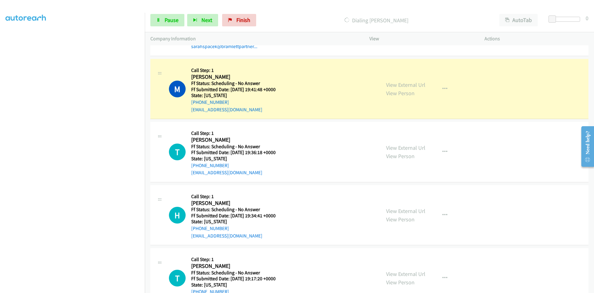
scroll to position [1238, 0]
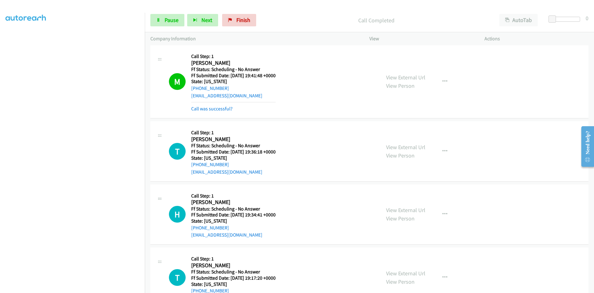
click at [410, 71] on div "View External Url View Person View External Url Email Schedule/Manage Callback …" at bounding box center [441, 81] width 121 height 62
click at [410, 78] on link "View External Url" at bounding box center [405, 77] width 39 height 7
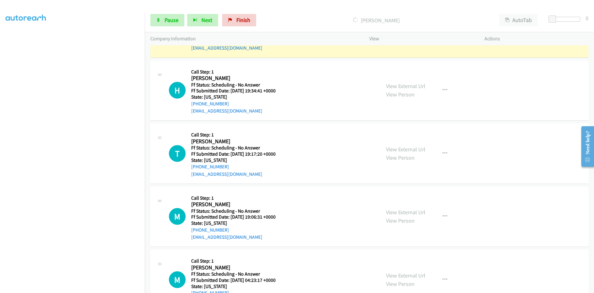
scroll to position [1331, 0]
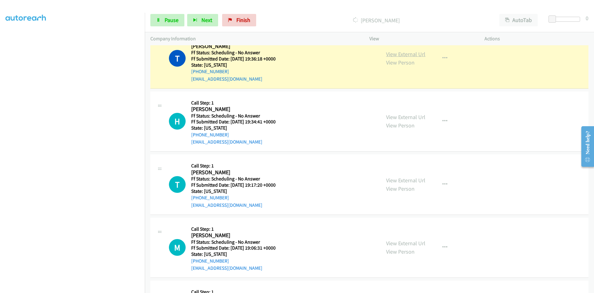
click at [409, 53] on link "View External Url" at bounding box center [405, 53] width 39 height 7
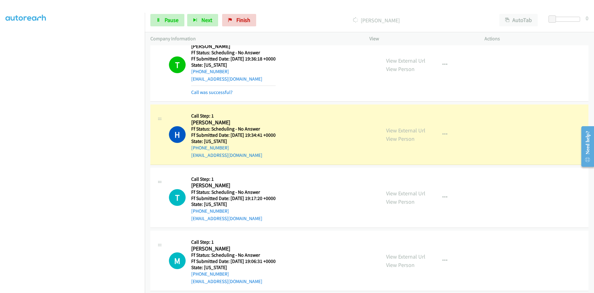
click at [224, 95] on div "Call was successful?" at bounding box center [233, 92] width 85 height 7
click at [224, 92] on link "Call was successful?" at bounding box center [211, 92] width 41 height 6
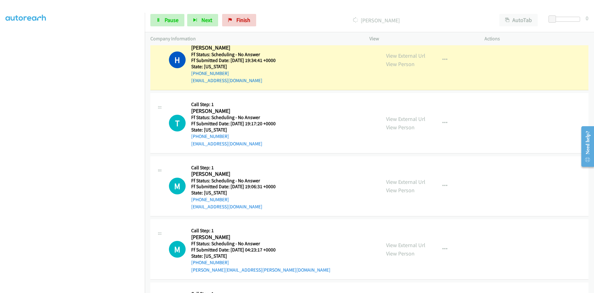
scroll to position [1393, 0]
click at [419, 57] on link "View External Url" at bounding box center [405, 54] width 39 height 7
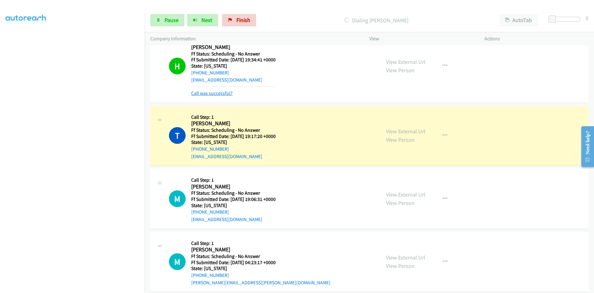
click at [220, 95] on link "Call was successful?" at bounding box center [211, 93] width 41 height 6
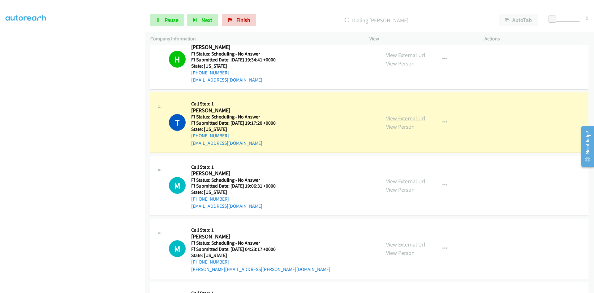
click at [407, 118] on link "View External Url" at bounding box center [405, 118] width 39 height 7
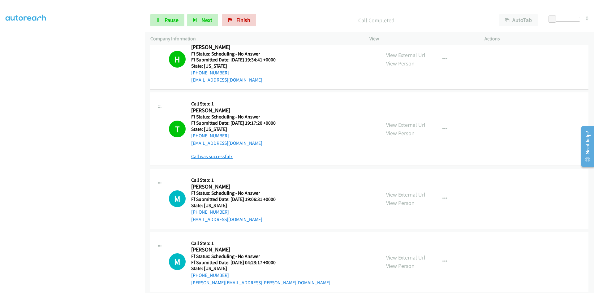
click at [202, 155] on link "Call was successful?" at bounding box center [211, 156] width 41 height 6
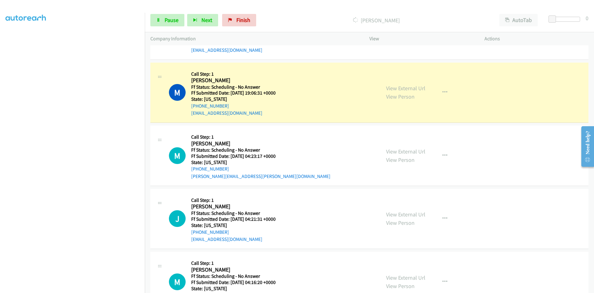
scroll to position [1517, 0]
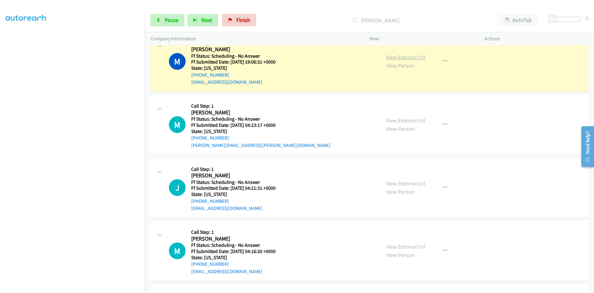
click at [403, 57] on link "View External Url" at bounding box center [405, 57] width 39 height 7
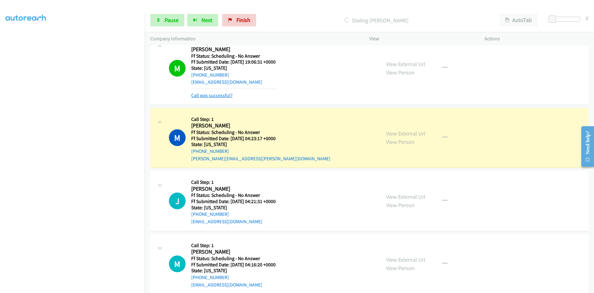
click at [228, 95] on link "Call was successful?" at bounding box center [211, 95] width 41 height 6
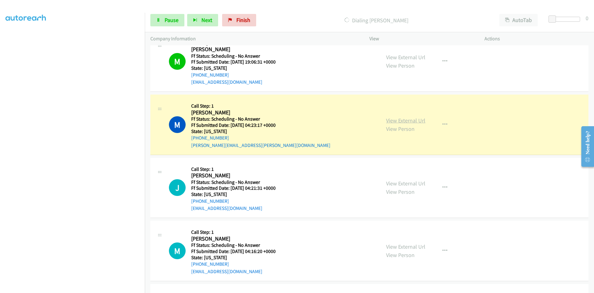
click at [400, 120] on link "View External Url" at bounding box center [405, 120] width 39 height 7
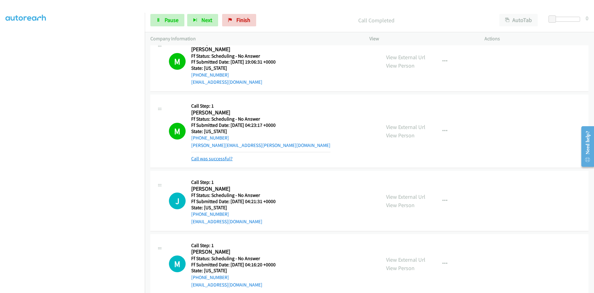
click at [195, 159] on link "Call was successful?" at bounding box center [211, 158] width 41 height 6
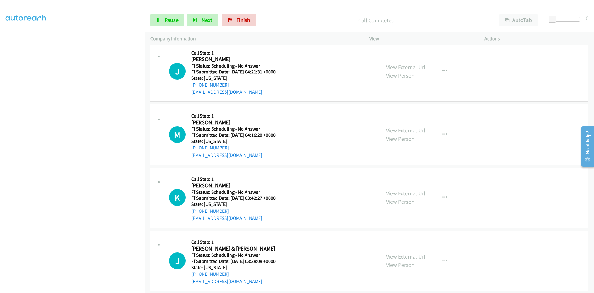
scroll to position [1641, 0]
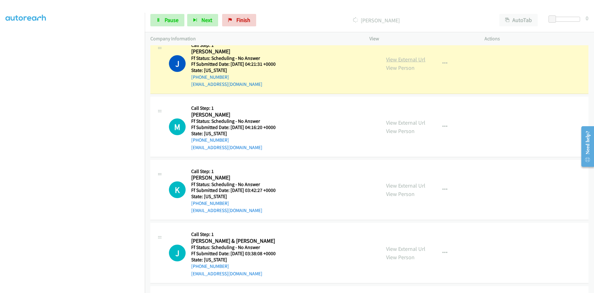
click at [417, 59] on link "View External Url" at bounding box center [405, 59] width 39 height 7
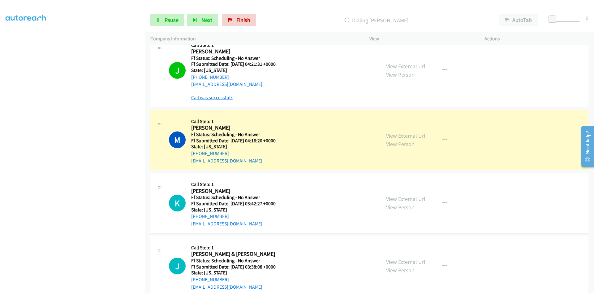
click at [228, 99] on link "Call was successful?" at bounding box center [211, 97] width 41 height 6
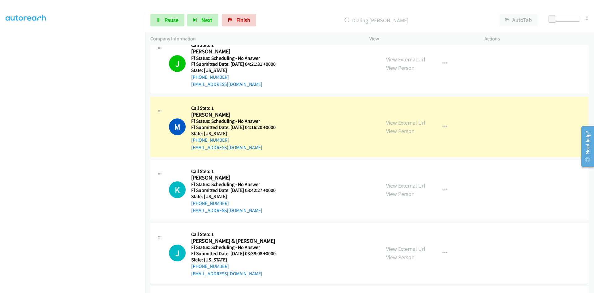
scroll to position [1672, 0]
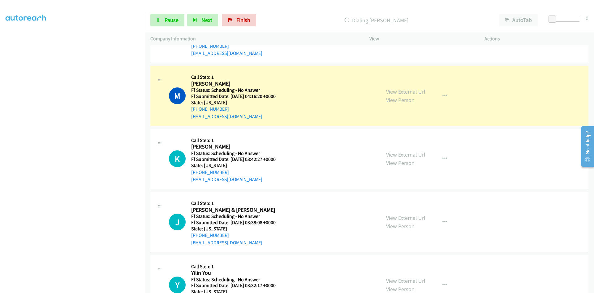
click at [396, 93] on link "View External Url" at bounding box center [405, 91] width 39 height 7
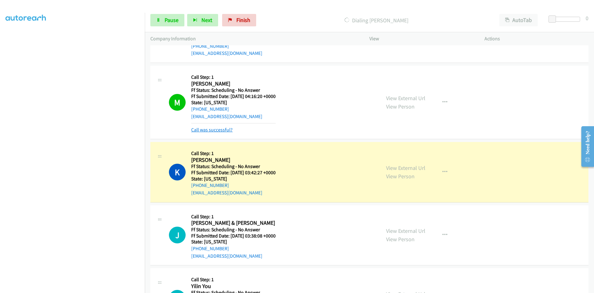
click at [225, 131] on link "Call was successful?" at bounding box center [211, 130] width 41 height 6
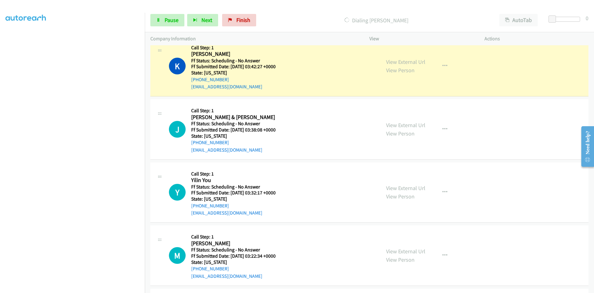
scroll to position [1765, 0]
click at [398, 64] on link "View External Url" at bounding box center [405, 61] width 39 height 7
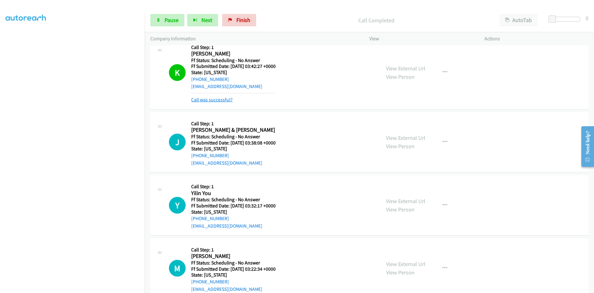
click at [209, 101] on link "Call was successful?" at bounding box center [211, 100] width 41 height 6
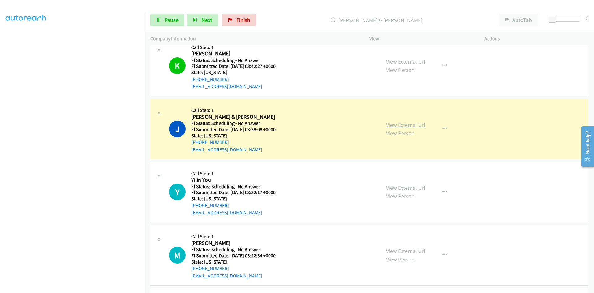
click at [415, 126] on link "View External Url" at bounding box center [405, 124] width 39 height 7
click at [165, 19] on span "Pause" at bounding box center [172, 19] width 14 height 7
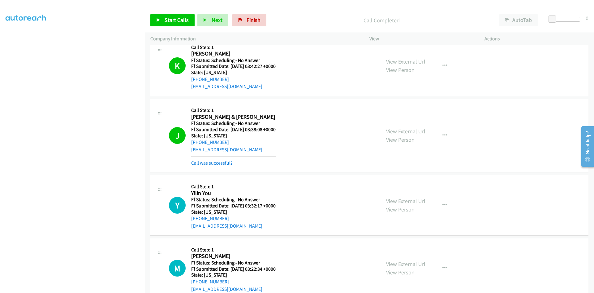
click at [214, 160] on link "Call was successful?" at bounding box center [211, 163] width 41 height 6
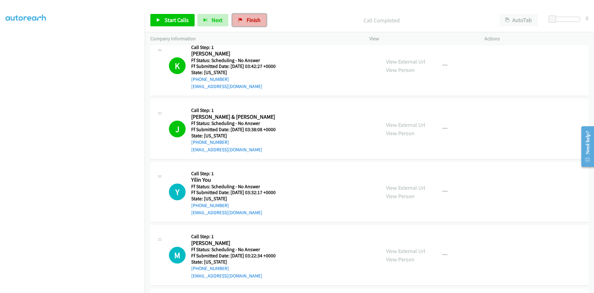
click at [252, 20] on span "Finish" at bounding box center [254, 19] width 14 height 7
